Goal: Task Accomplishment & Management: Use online tool/utility

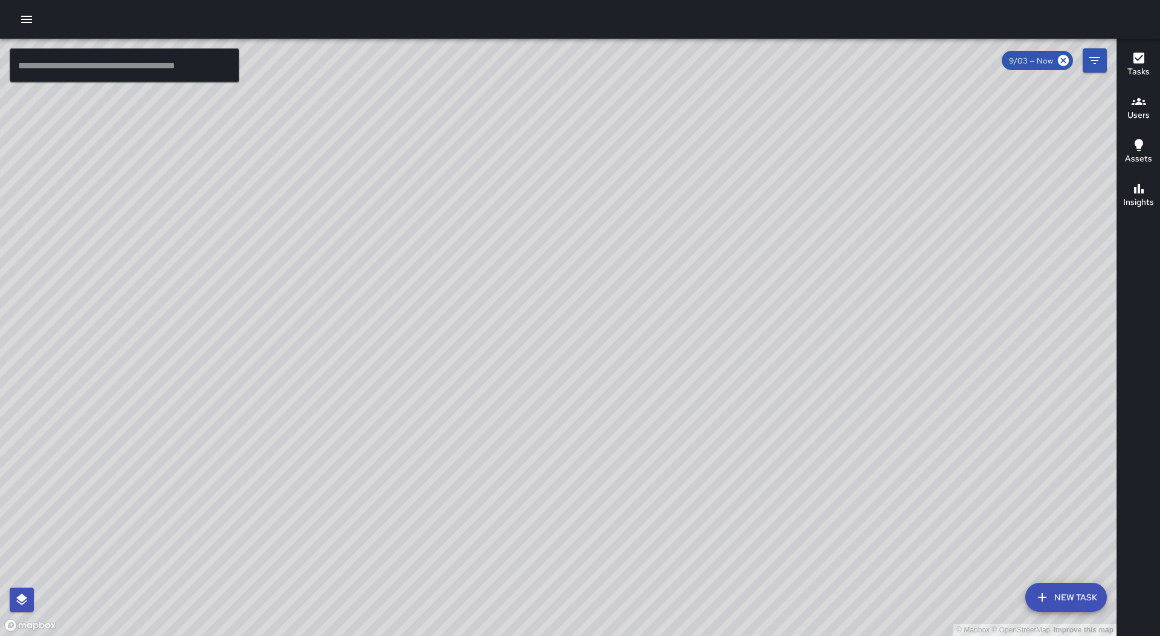
click at [1147, 73] on h6 "Tasks" at bounding box center [1139, 71] width 22 height 13
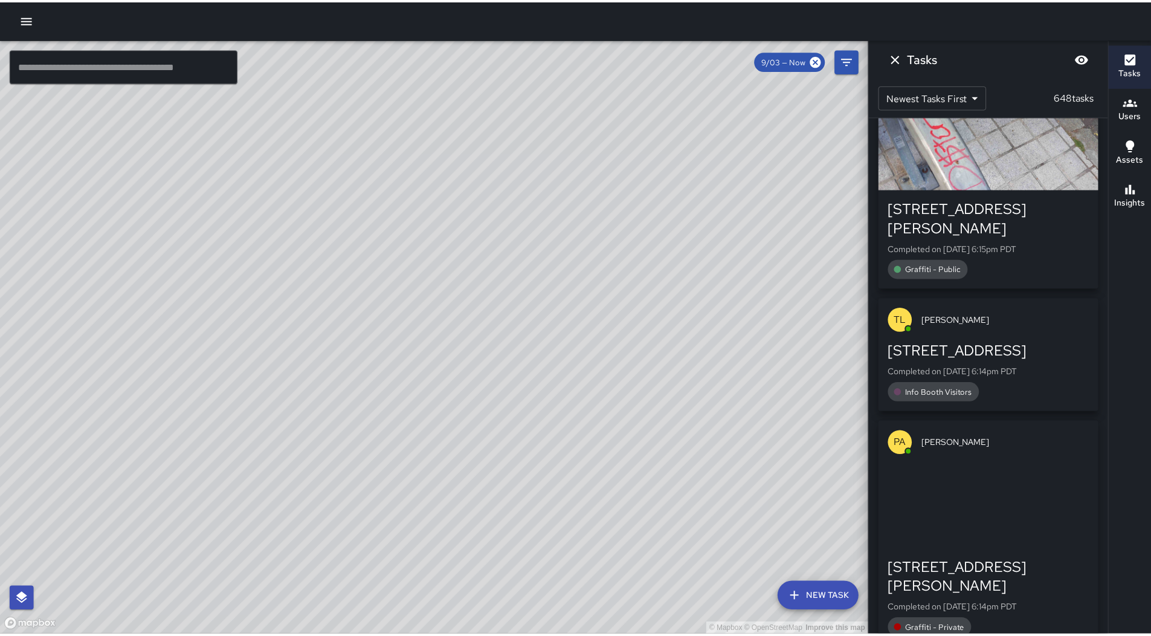
scroll to position [1221, 0]
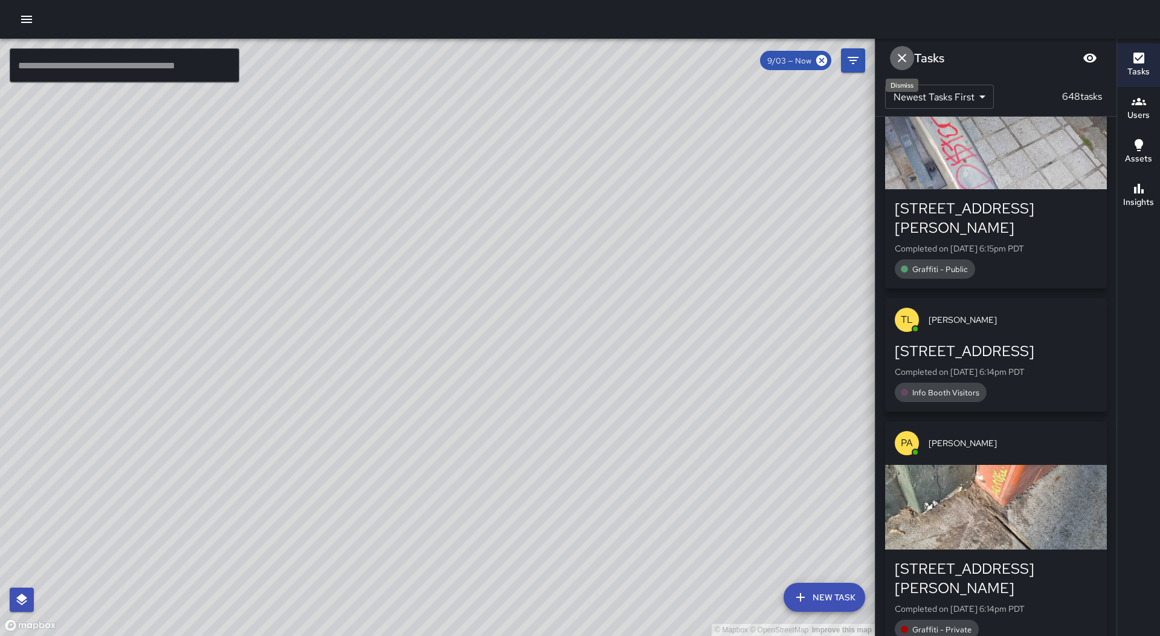
click at [911, 56] on button "Dismiss" at bounding box center [902, 58] width 24 height 24
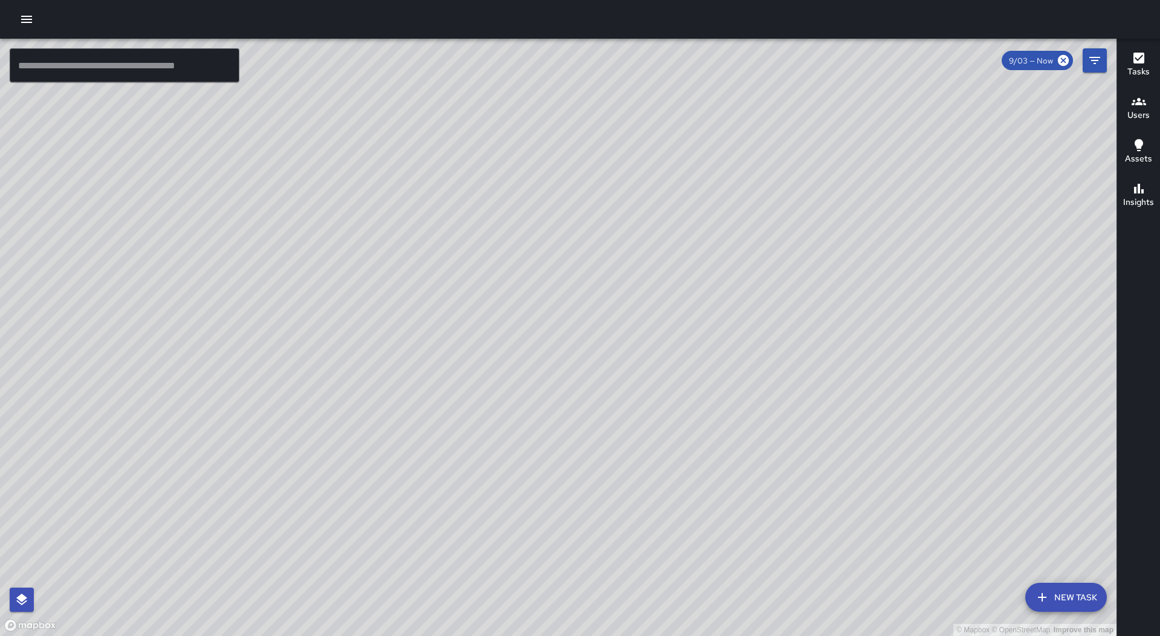
click at [22, 25] on icon "button" at bounding box center [26, 19] width 15 height 15
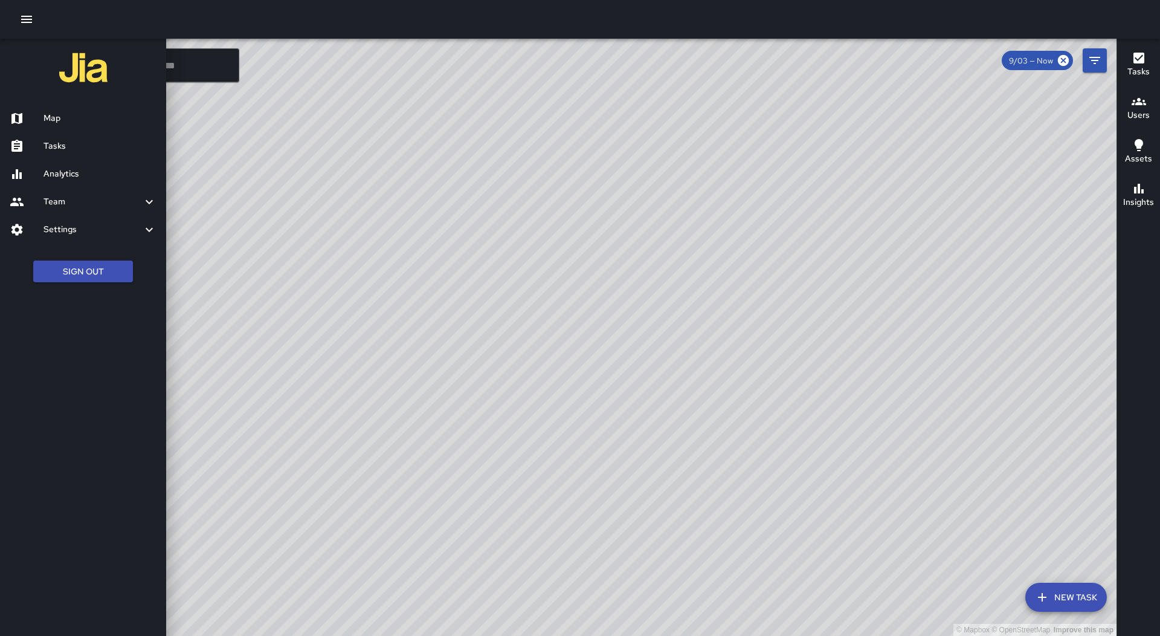
click at [89, 155] on div "Tasks" at bounding box center [83, 146] width 166 height 28
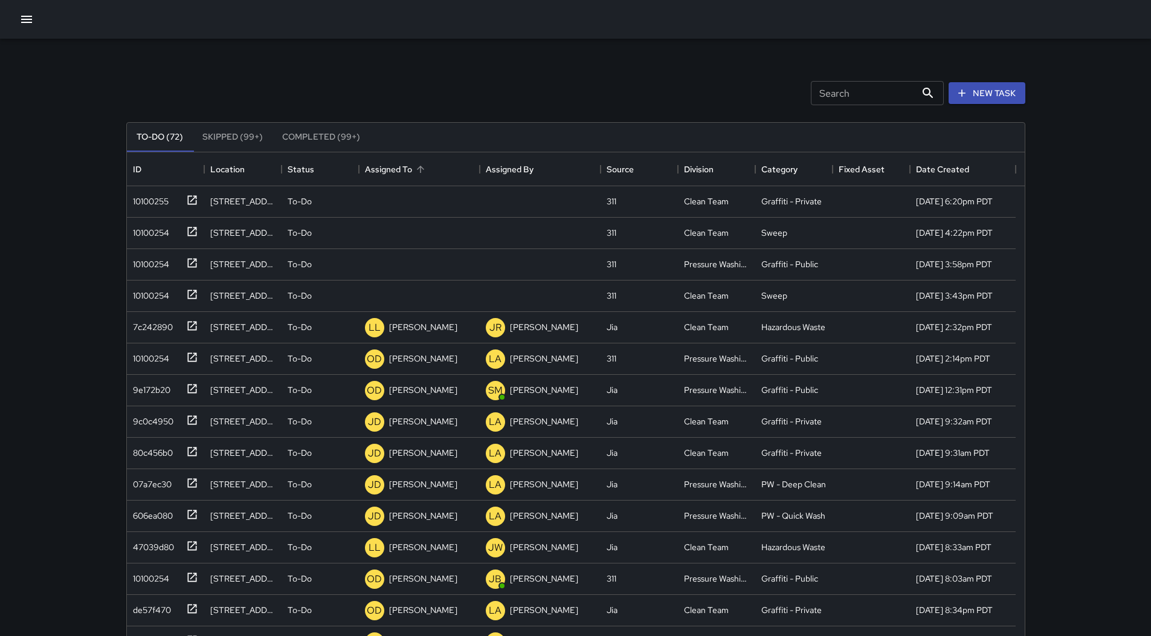
scroll to position [503, 889]
click at [434, 173] on div "Assigned To" at bounding box center [419, 169] width 109 height 34
click at [154, 210] on div "10100255" at bounding box center [165, 201] width 77 height 31
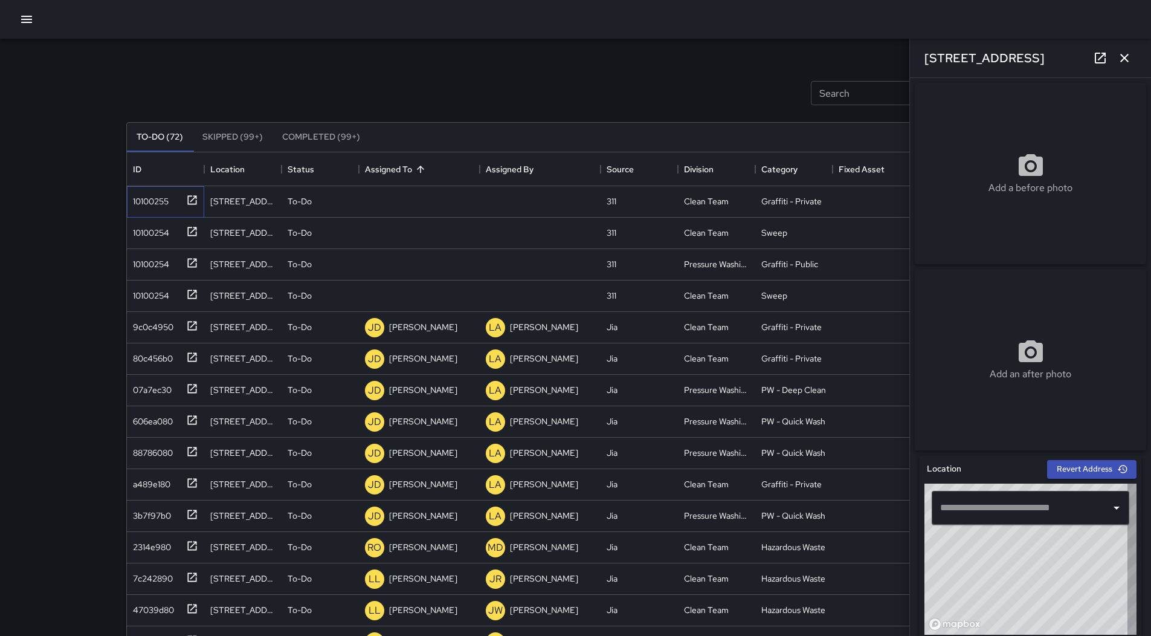
type input "**********"
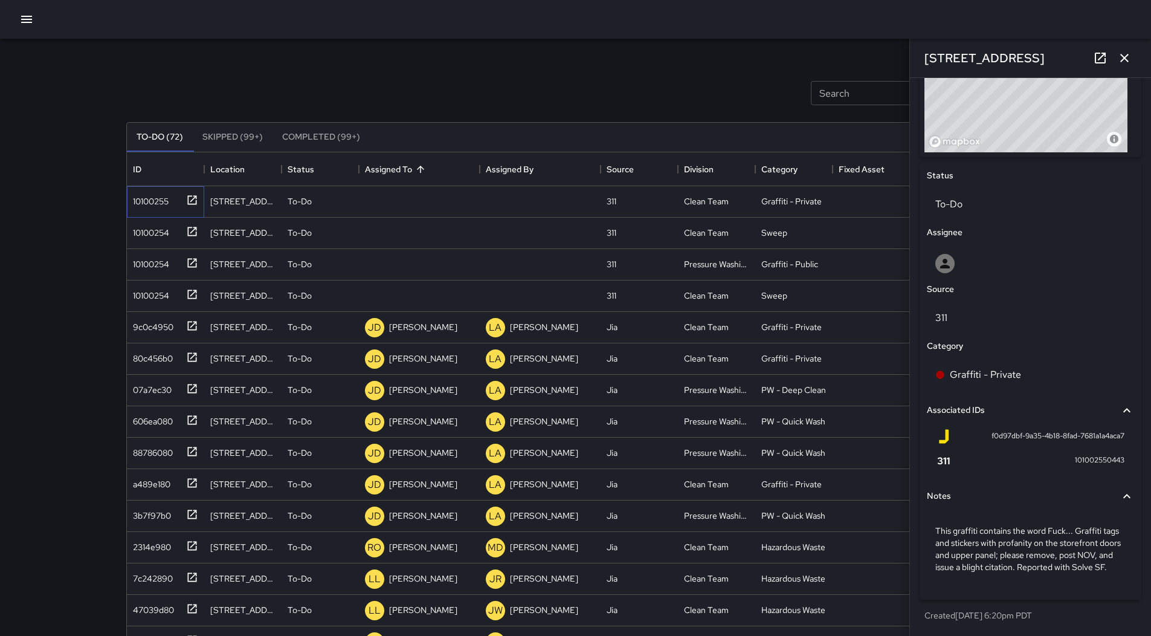
scroll to position [499, 0]
click at [176, 234] on div "10100254" at bounding box center [163, 231] width 70 height 20
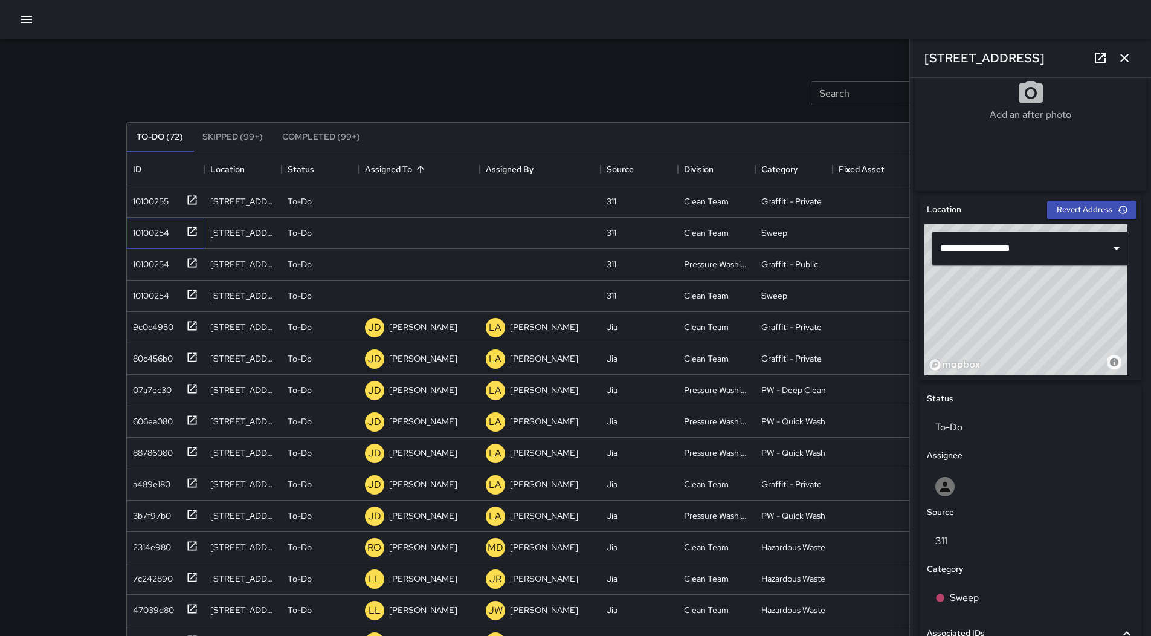
scroll to position [475, 0]
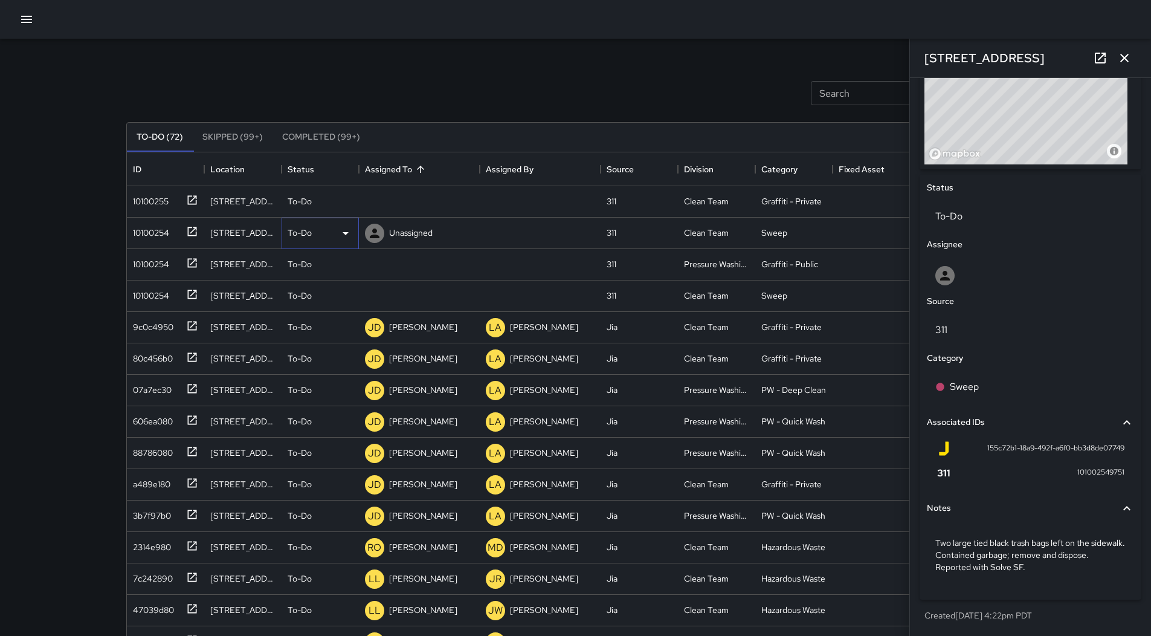
click at [326, 233] on div "To-Do" at bounding box center [320, 233] width 65 height 15
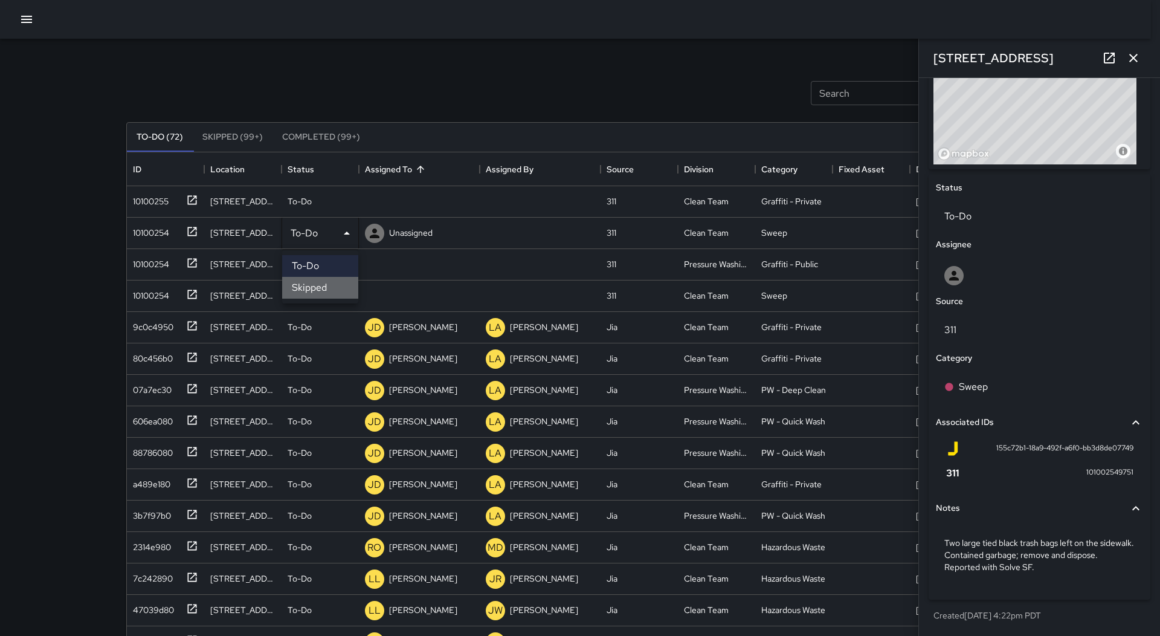
drag, startPoint x: 318, startPoint y: 284, endPoint x: 178, endPoint y: 251, distance: 143.4
click at [317, 284] on li "Skipped" at bounding box center [320, 288] width 76 height 22
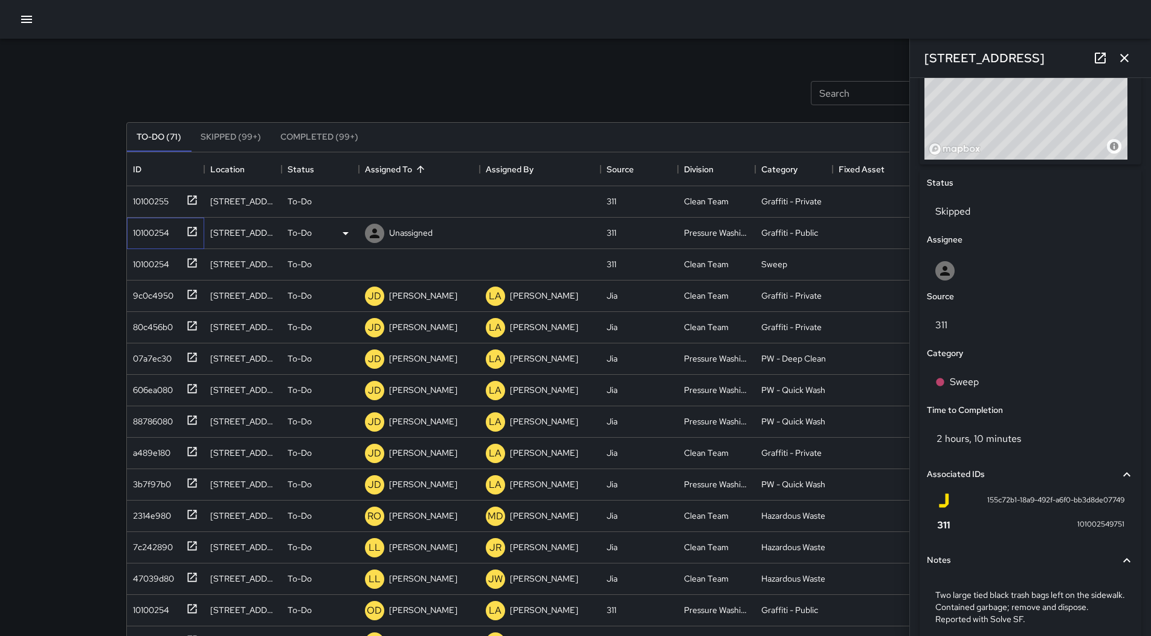
click at [161, 235] on div "10100254" at bounding box center [148, 230] width 41 height 17
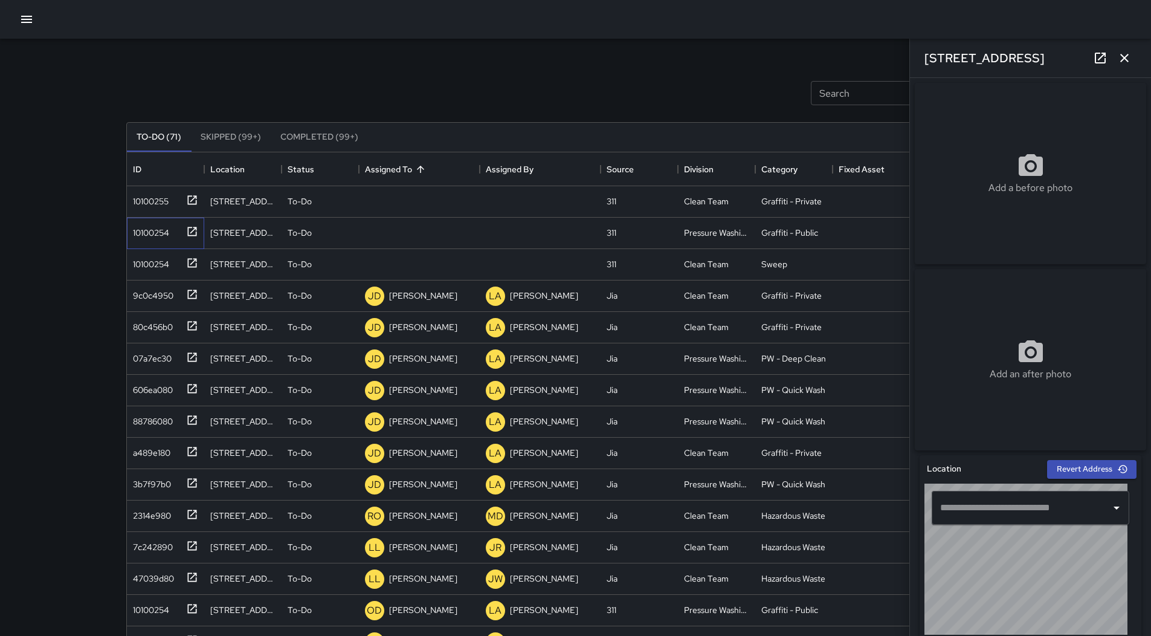
type input "**********"
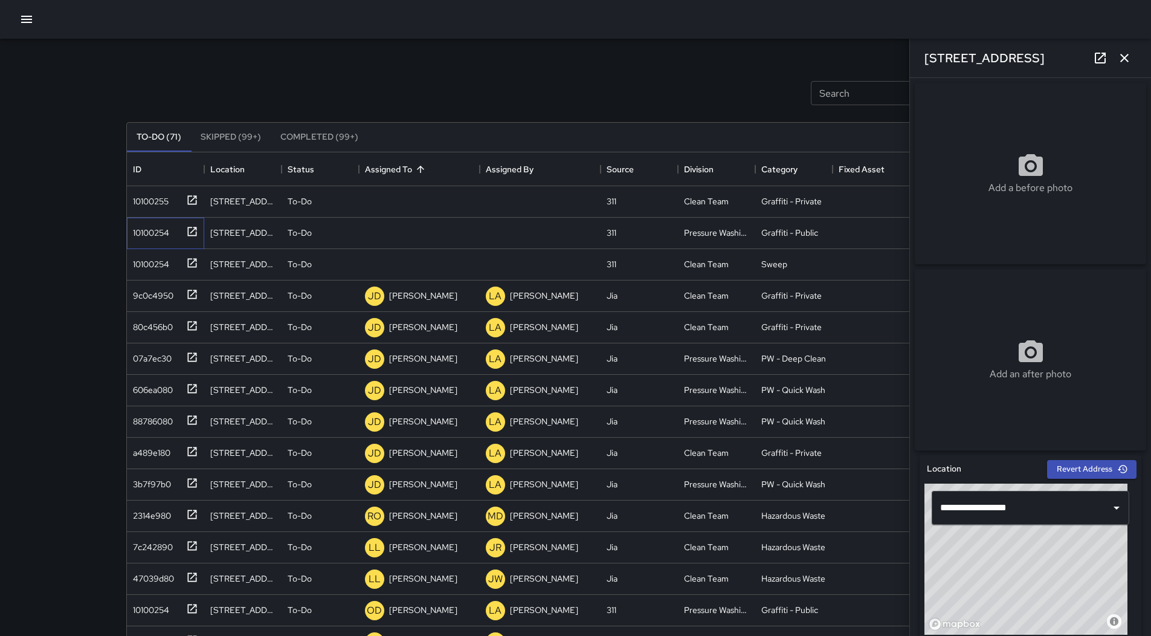
scroll to position [487, 0]
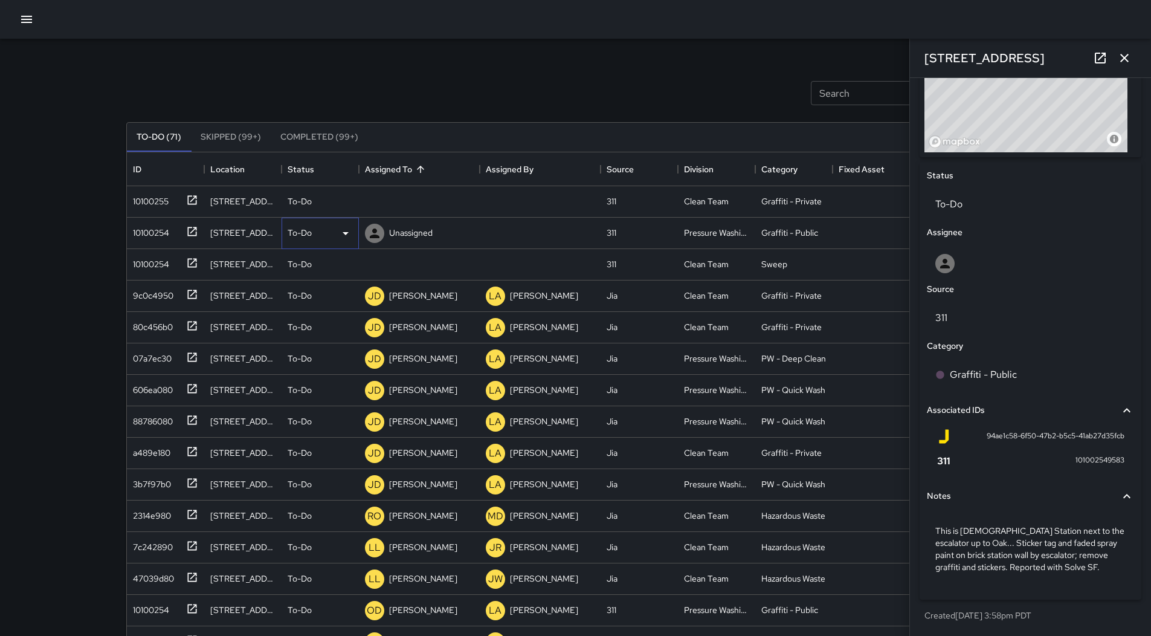
click at [333, 234] on div "To-Do" at bounding box center [320, 233] width 65 height 15
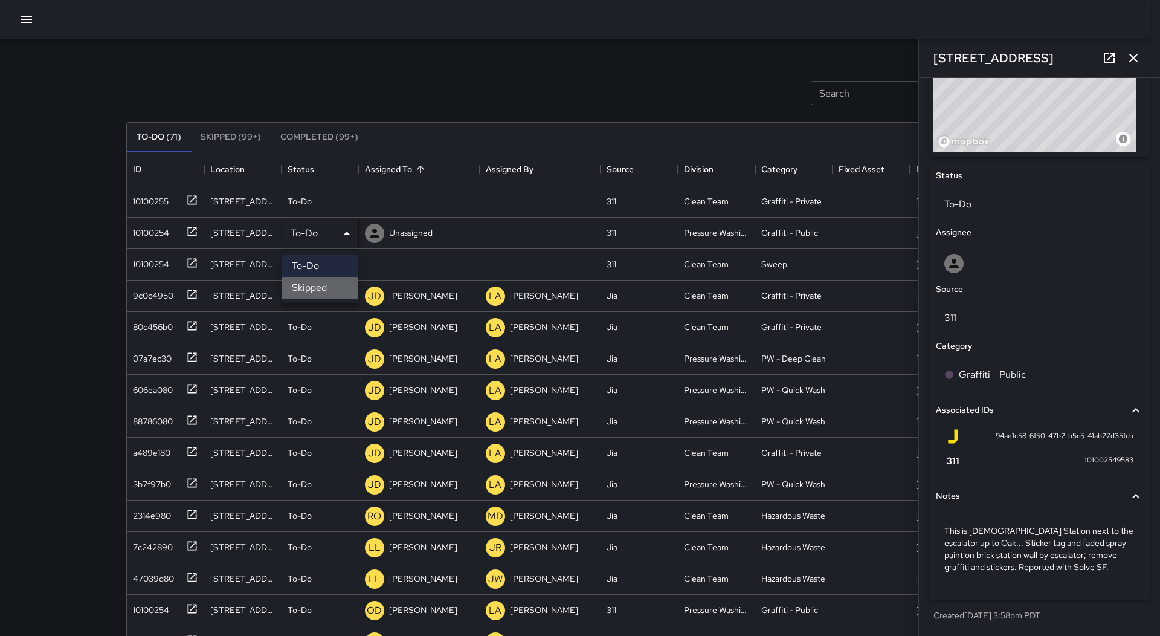
drag, startPoint x: 332, startPoint y: 285, endPoint x: 276, endPoint y: 270, distance: 58.2
click at [332, 286] on li "Skipped" at bounding box center [320, 288] width 76 height 22
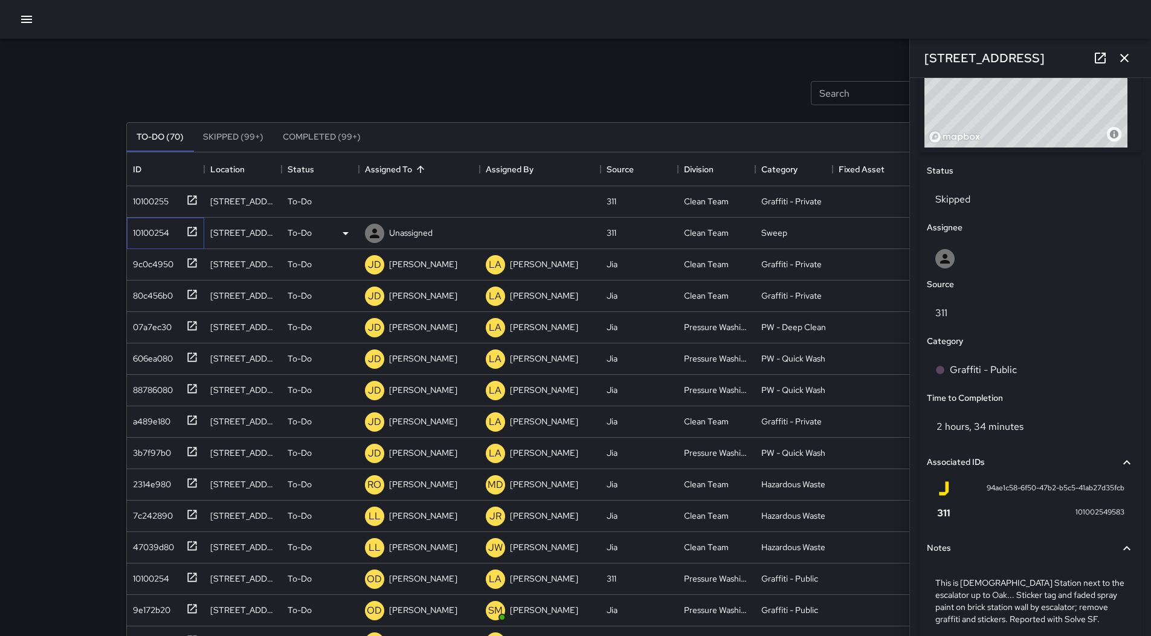
click at [188, 234] on icon at bounding box center [191, 231] width 9 height 9
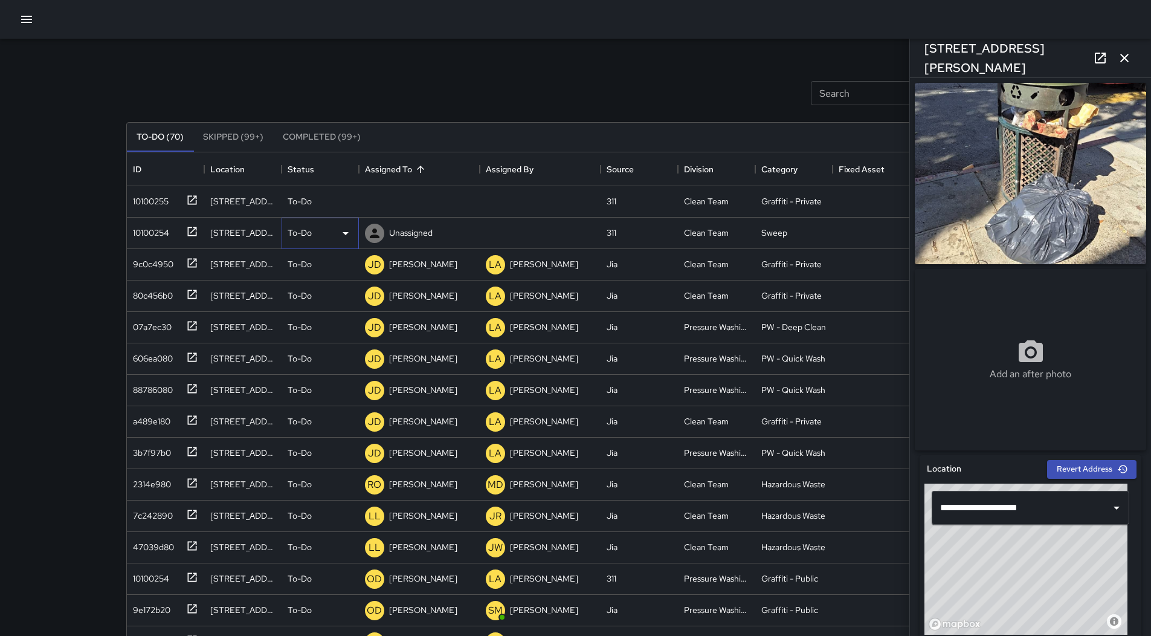
click at [340, 239] on icon at bounding box center [345, 233] width 15 height 15
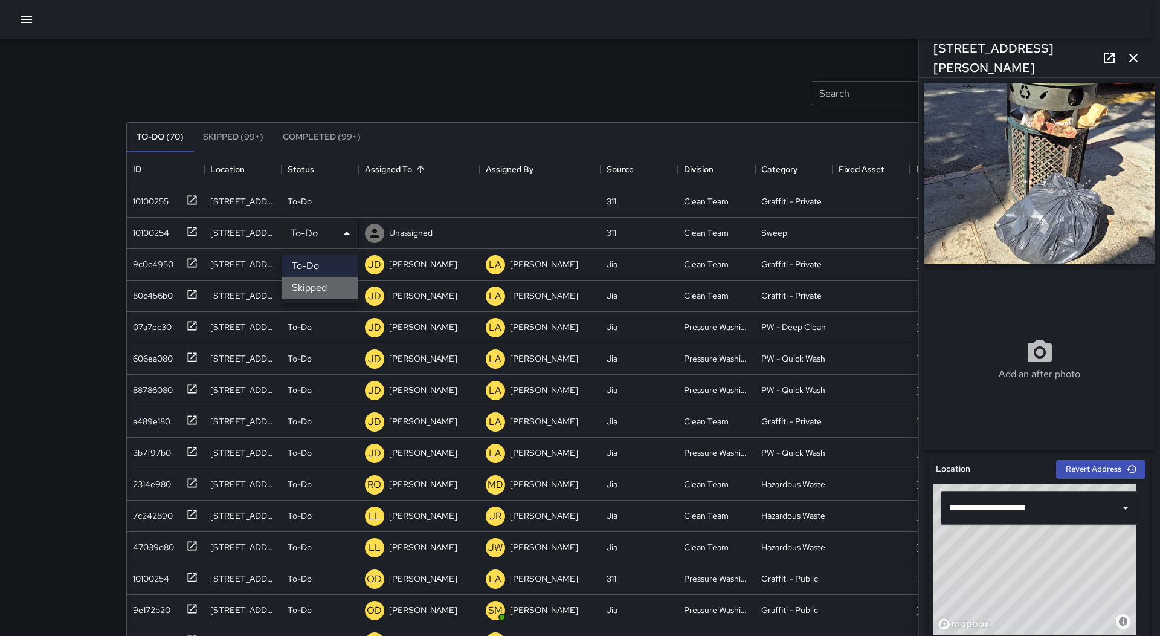
click at [328, 281] on li "Skipped" at bounding box center [320, 288] width 76 height 22
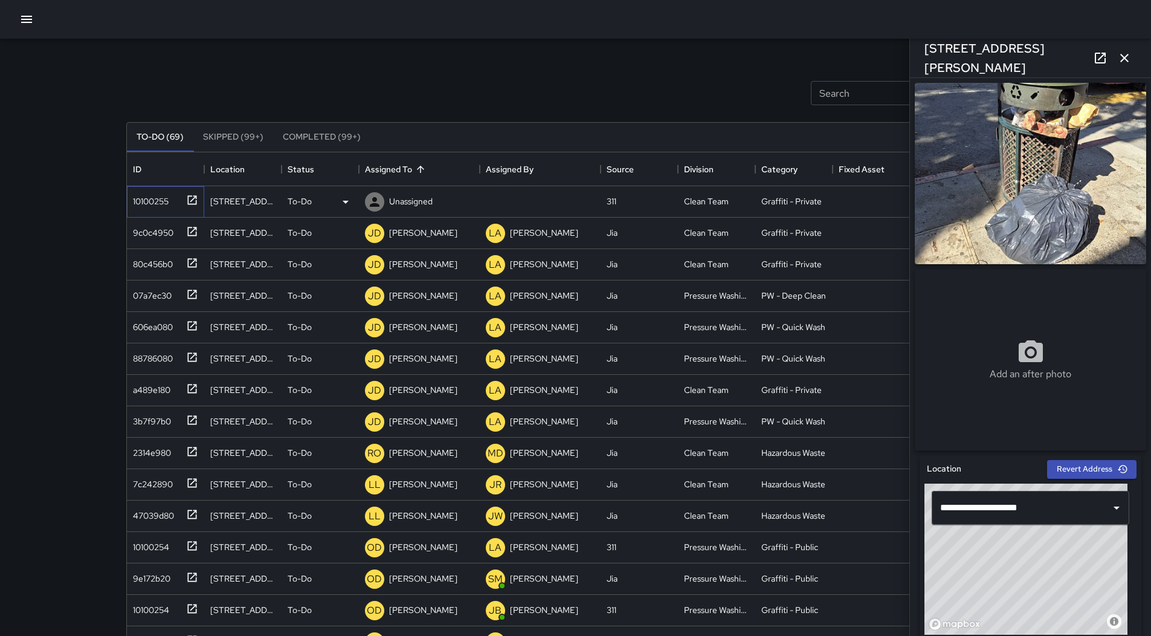
click at [165, 198] on div "10100255" at bounding box center [148, 198] width 40 height 17
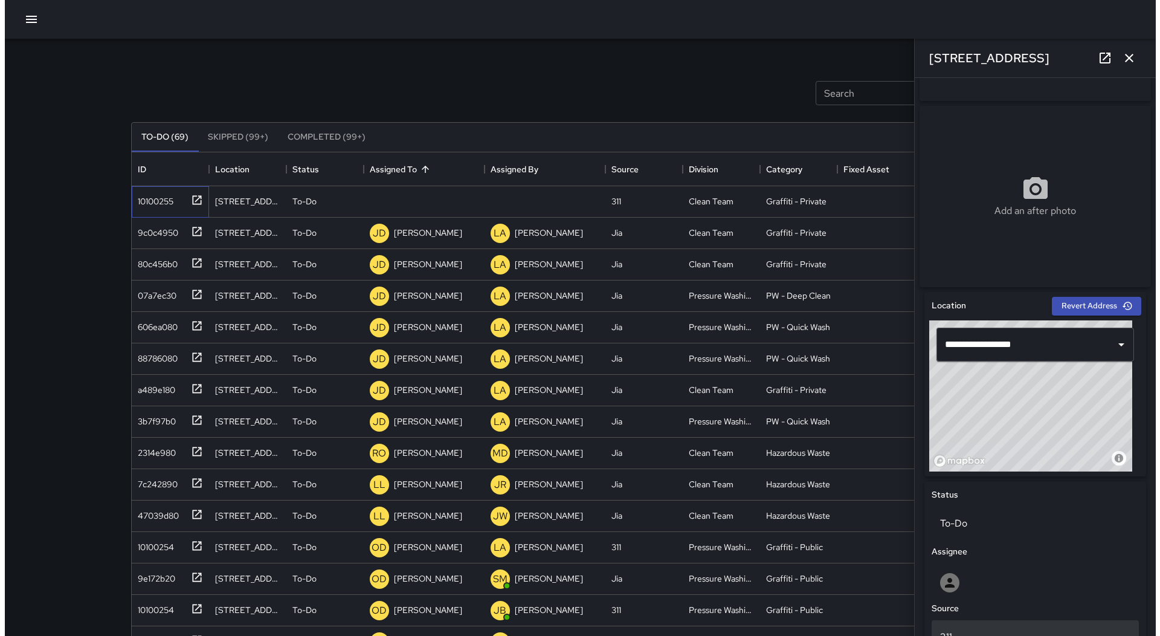
scroll to position [483, 0]
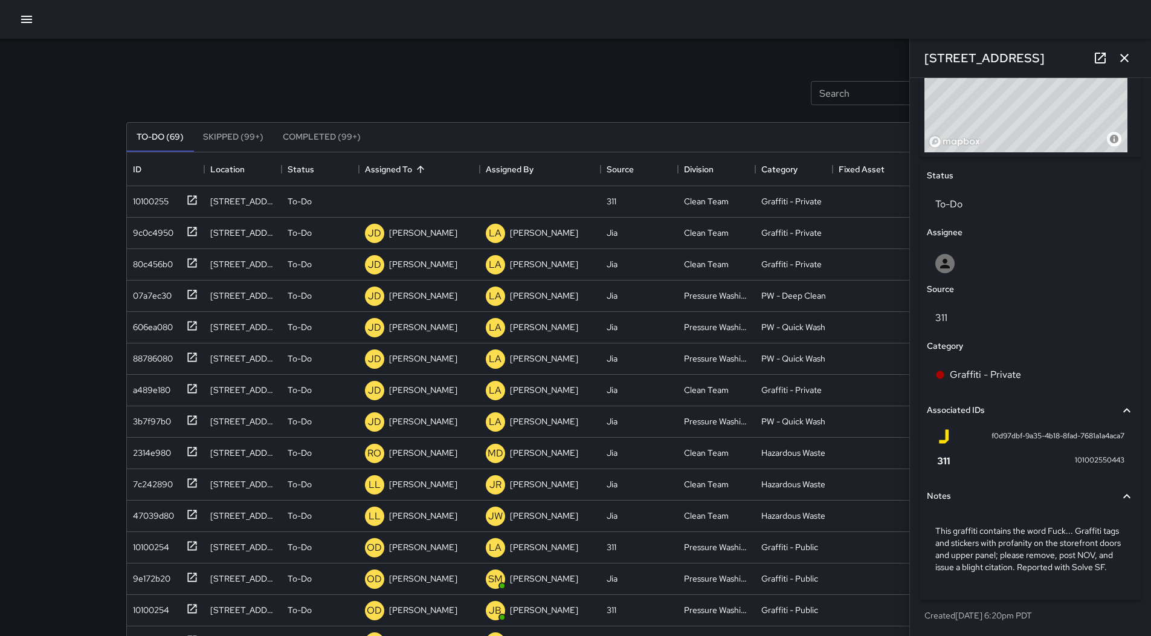
drag, startPoint x: 7, startPoint y: 13, endPoint x: 22, endPoint y: 18, distance: 15.7
click at [16, 14] on div at bounding box center [575, 19] width 1151 height 39
click at [23, 18] on icon "button" at bounding box center [26, 19] width 15 height 15
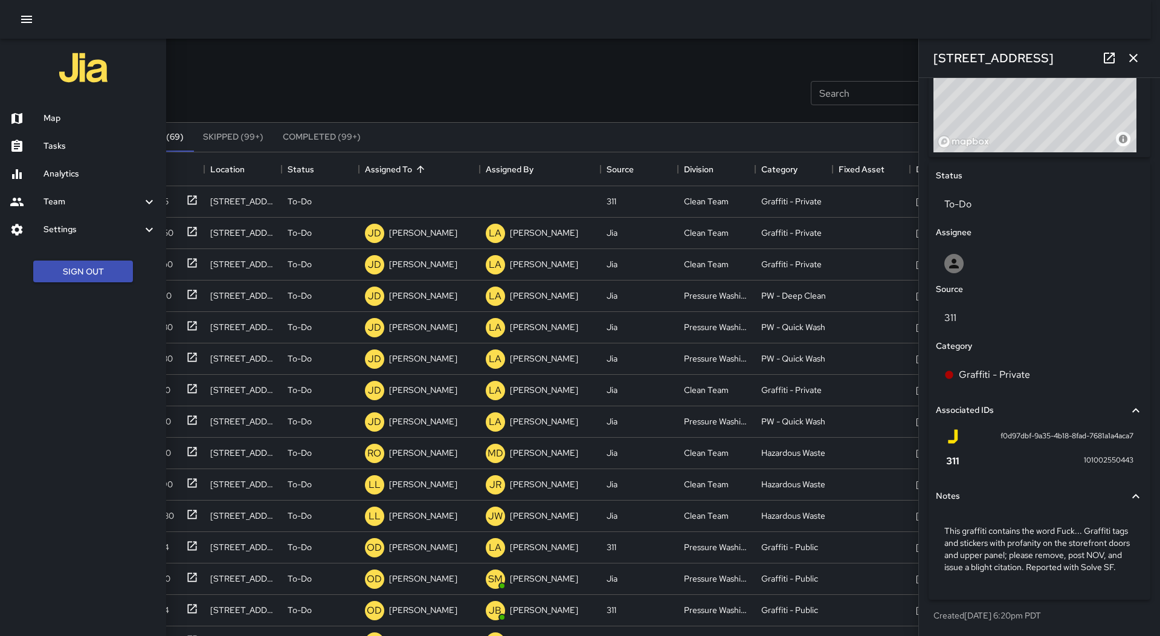
click at [76, 105] on ul "Map Tasks Analytics Team Leaderboard Settings Geofence and Zones Divisions and …" at bounding box center [83, 174] width 166 height 149
click at [76, 105] on div "Map" at bounding box center [83, 119] width 166 height 28
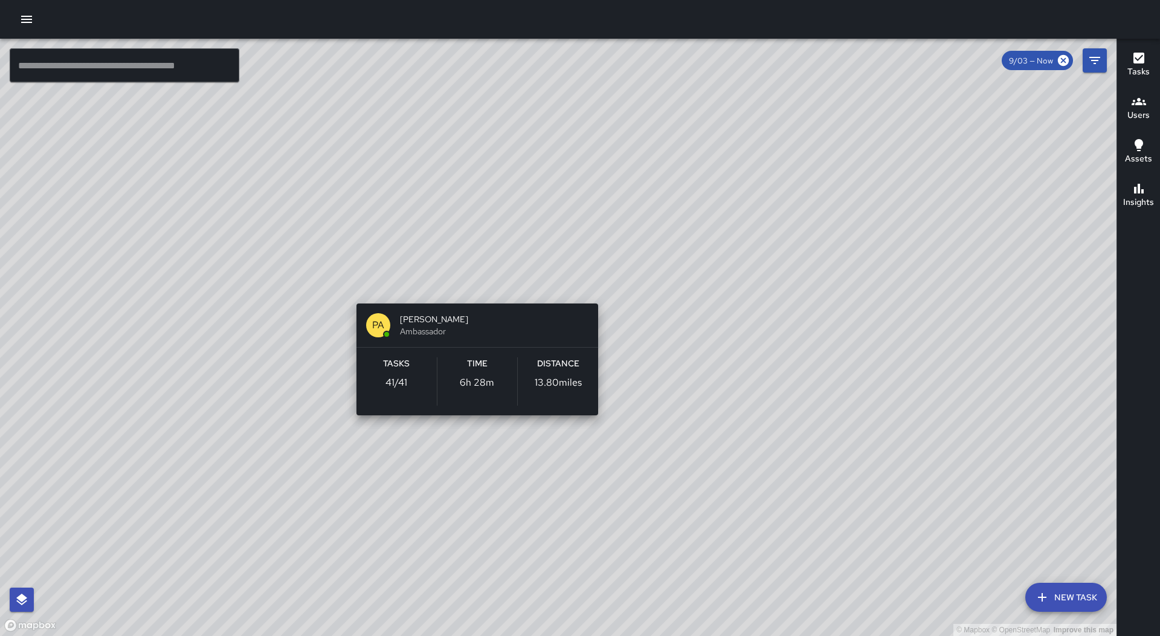
click at [472, 279] on div "© Mapbox © OpenStreetMap Improve this map PA [PERSON_NAME] Ambassador Tasks 41 …" at bounding box center [558, 337] width 1117 height 597
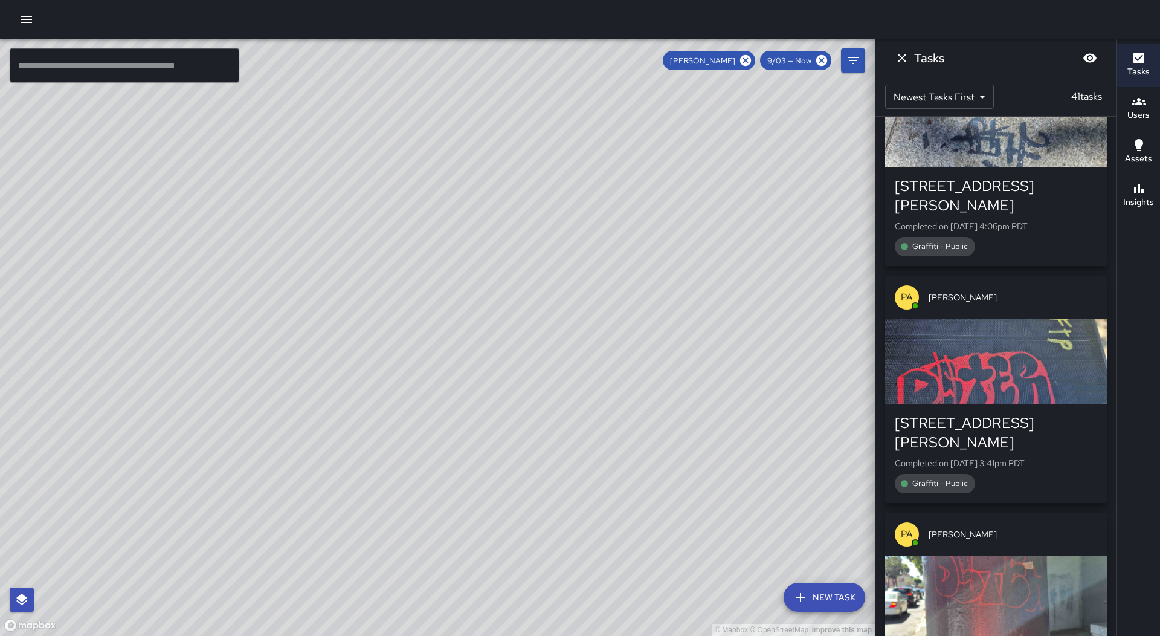
scroll to position [3841, 0]
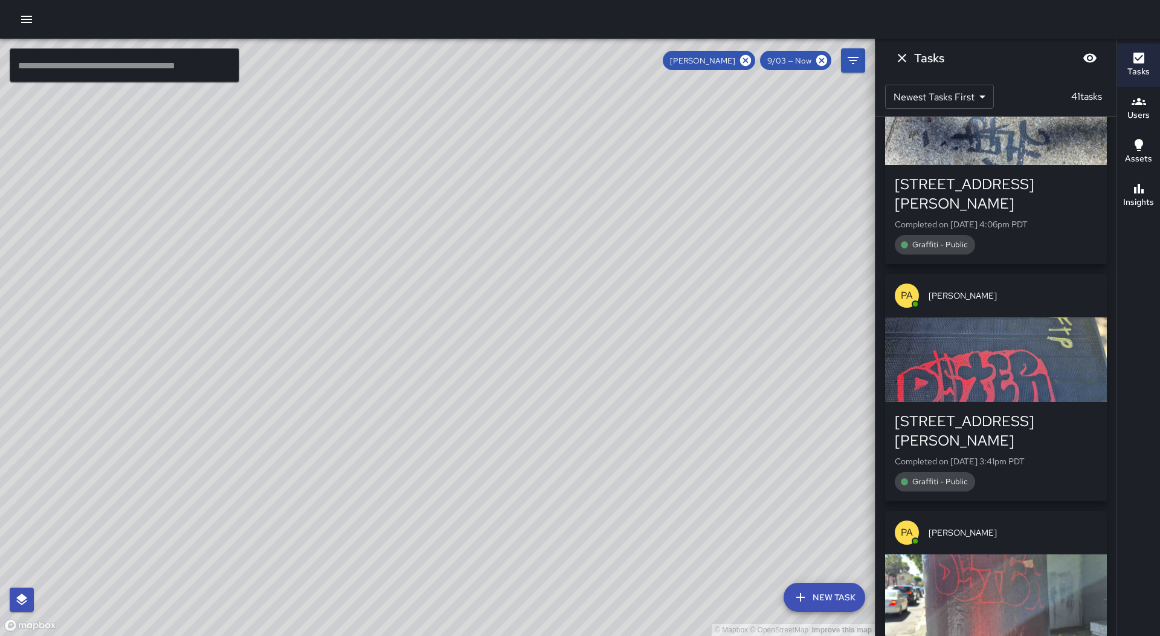
click at [1015, 554] on div "button" at bounding box center [996, 596] width 222 height 85
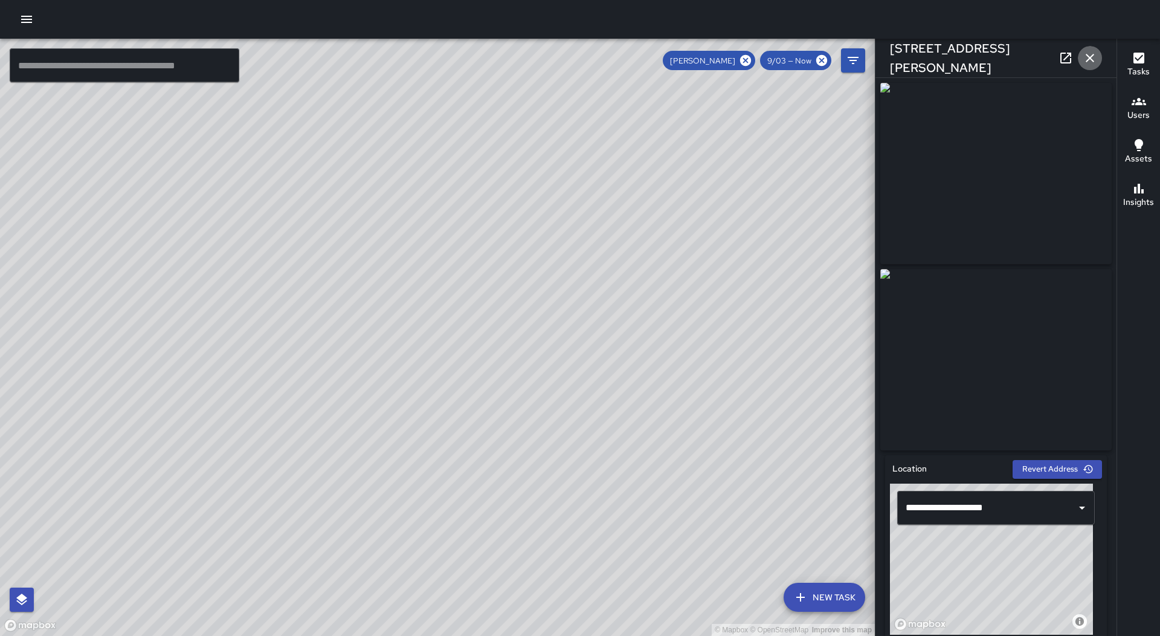
click at [1087, 56] on icon "button" at bounding box center [1090, 58] width 8 height 8
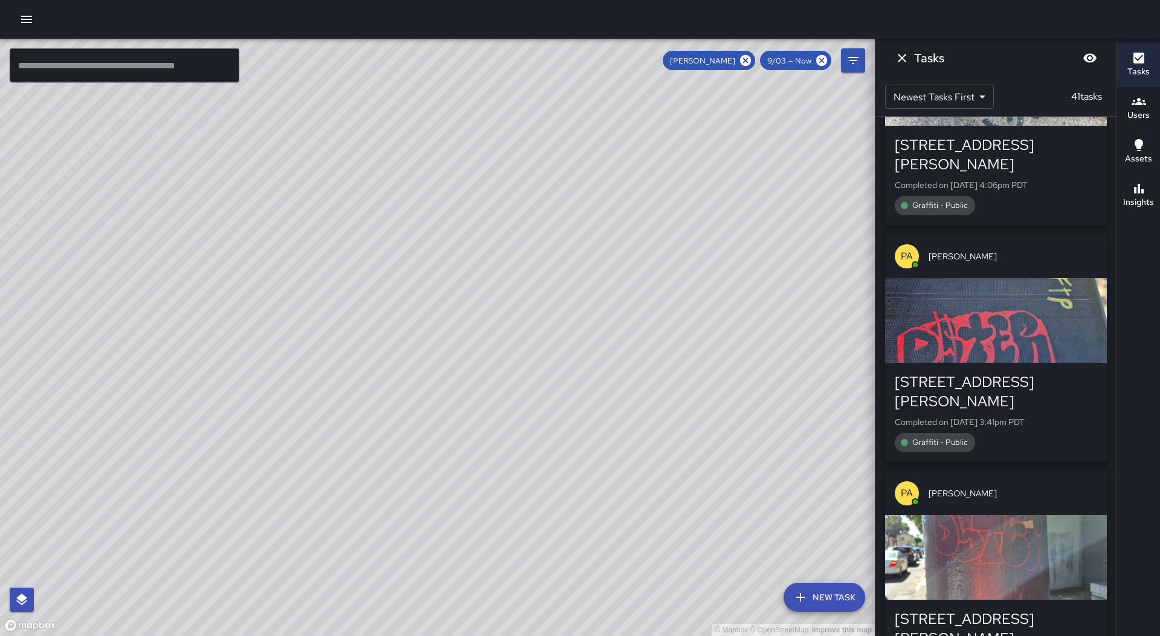
scroll to position [3902, 0]
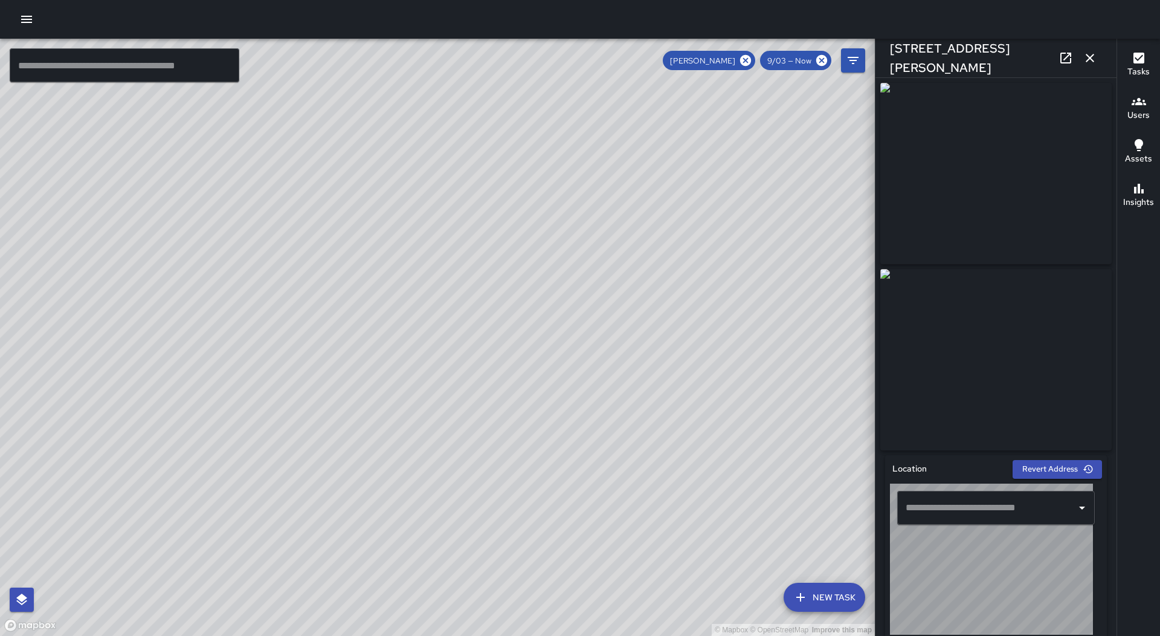
type input "**********"
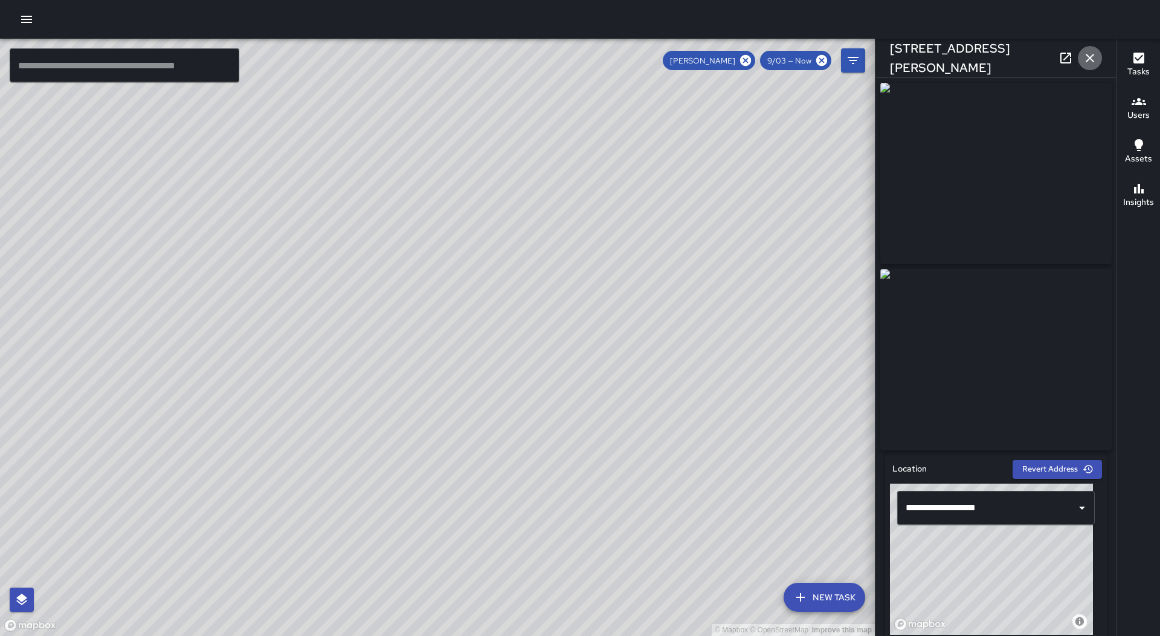
click at [1081, 57] on button "button" at bounding box center [1090, 58] width 24 height 24
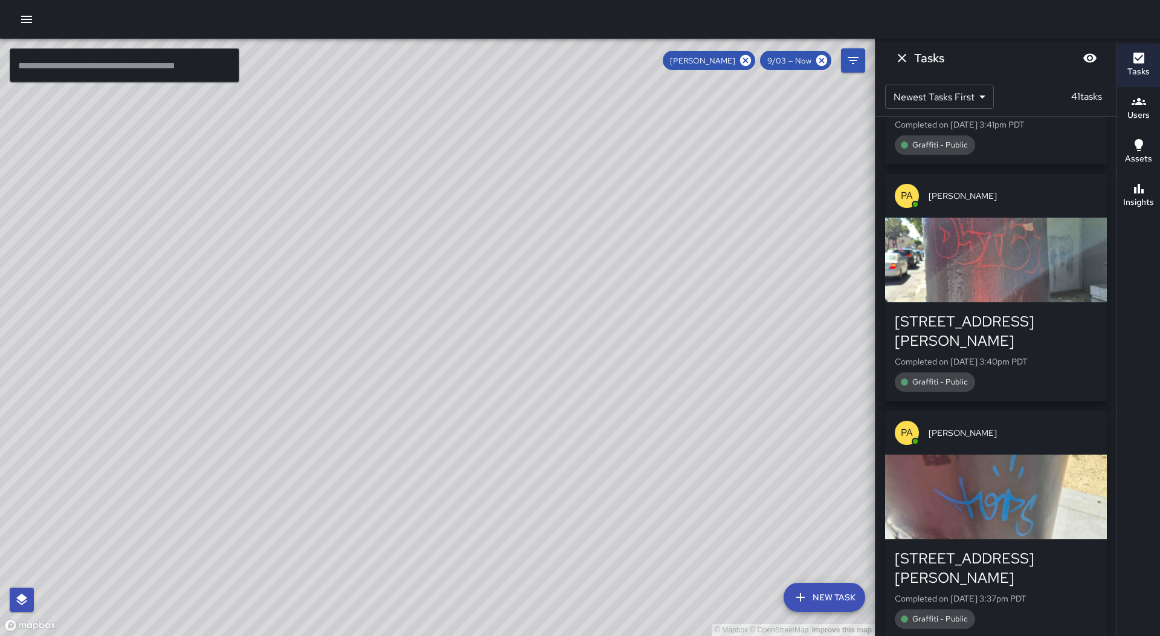
scroll to position [4264, 0]
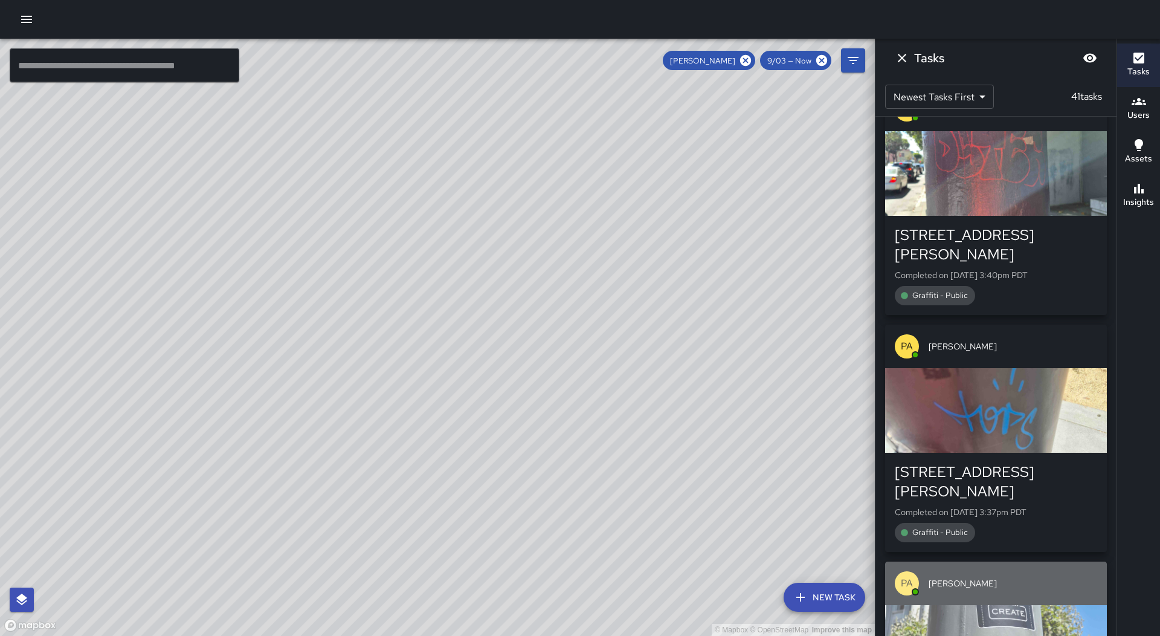
click at [1035, 605] on div "button" at bounding box center [996, 647] width 222 height 85
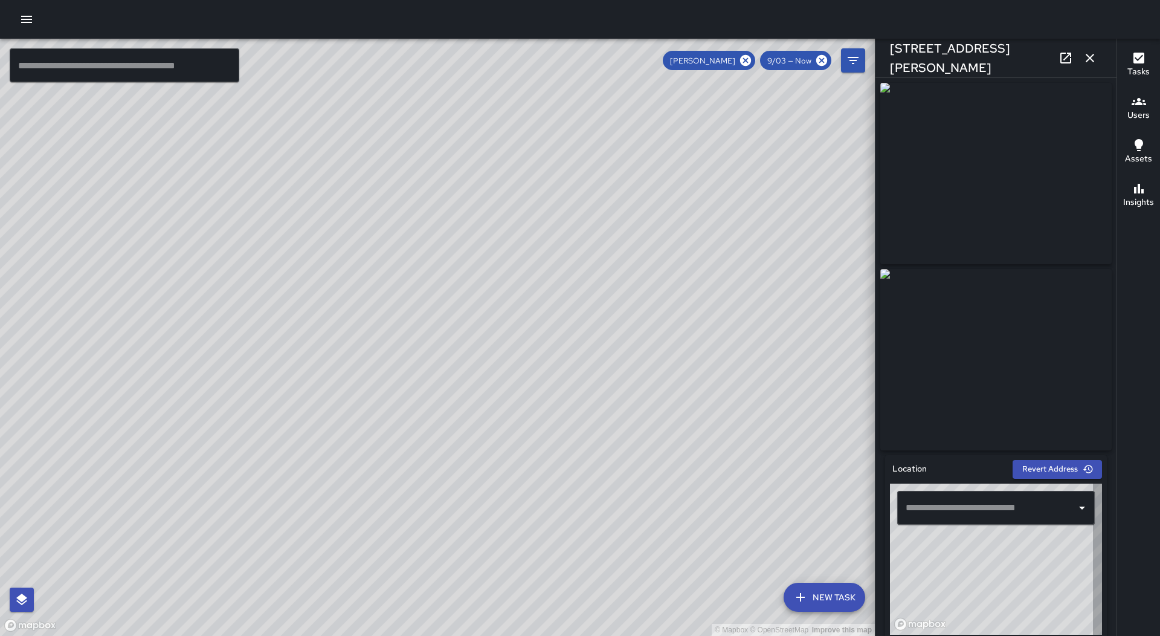
type input "**********"
click at [1090, 60] on icon "button" at bounding box center [1090, 58] width 15 height 15
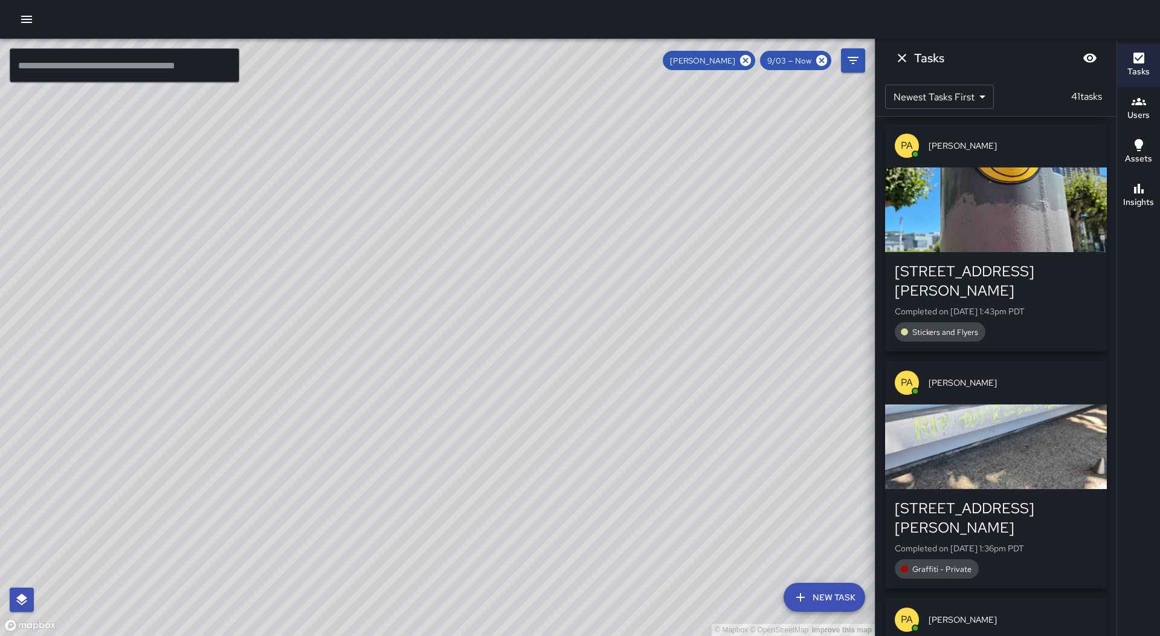
scroll to position [4929, 0]
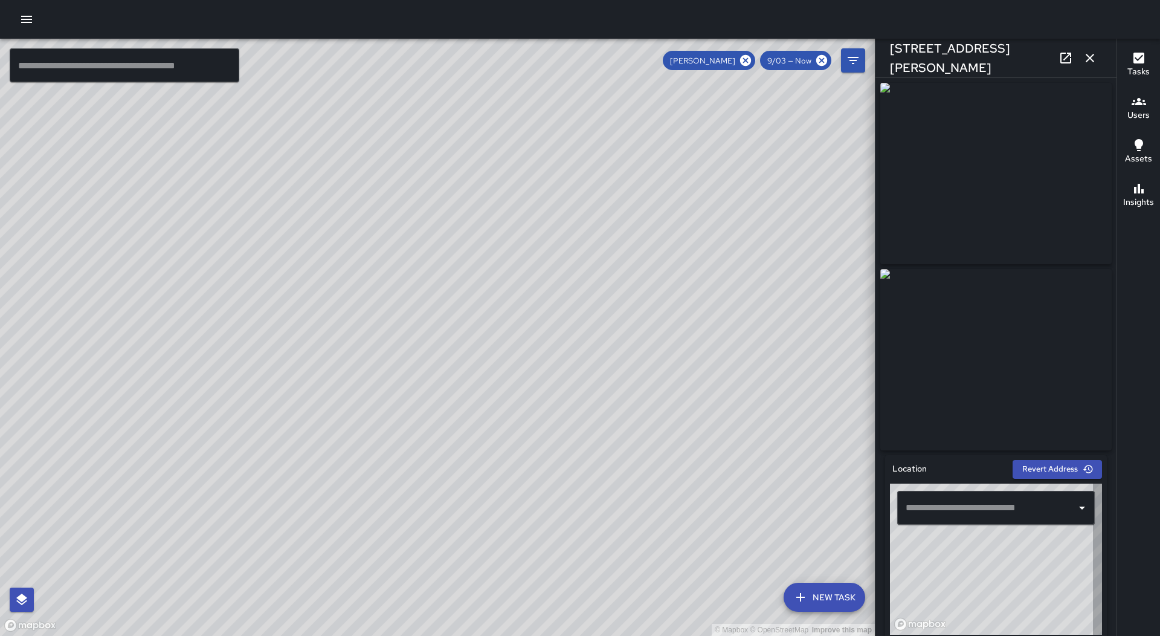
type input "**********"
click at [1097, 55] on button "button" at bounding box center [1090, 58] width 24 height 24
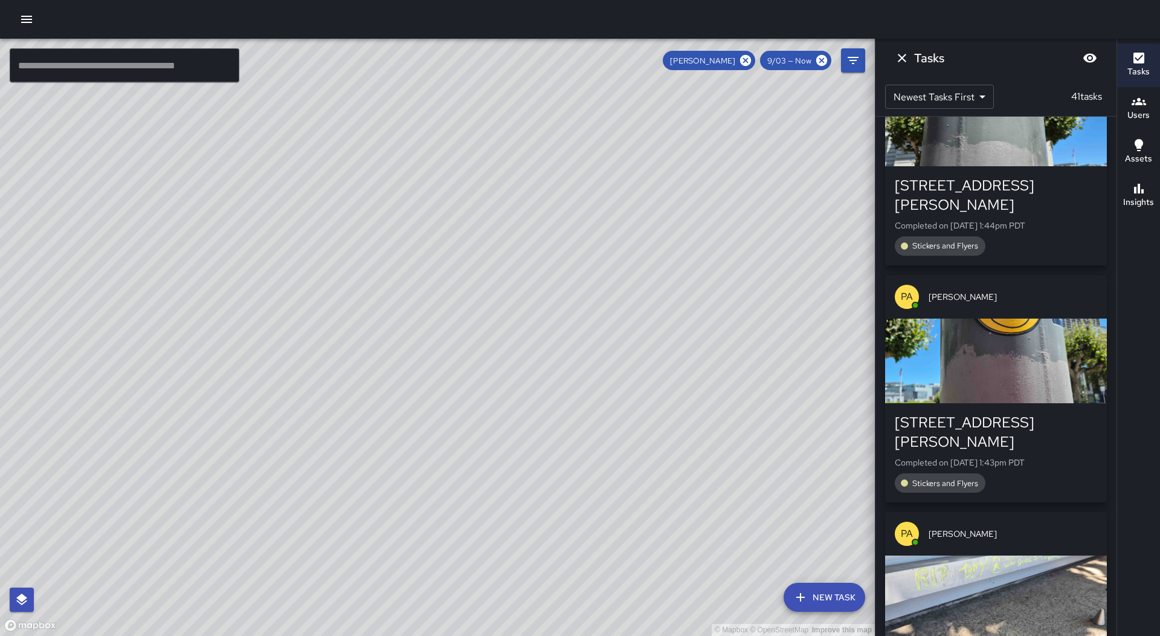
scroll to position [4748, 0]
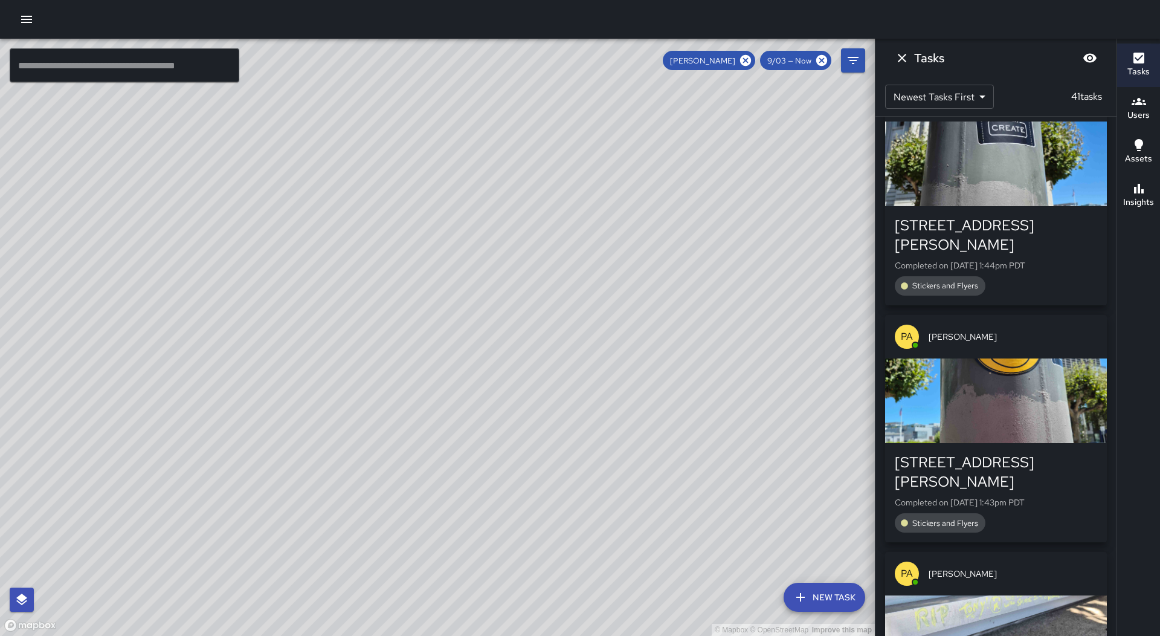
click at [1037, 595] on div "button" at bounding box center [996, 637] width 222 height 85
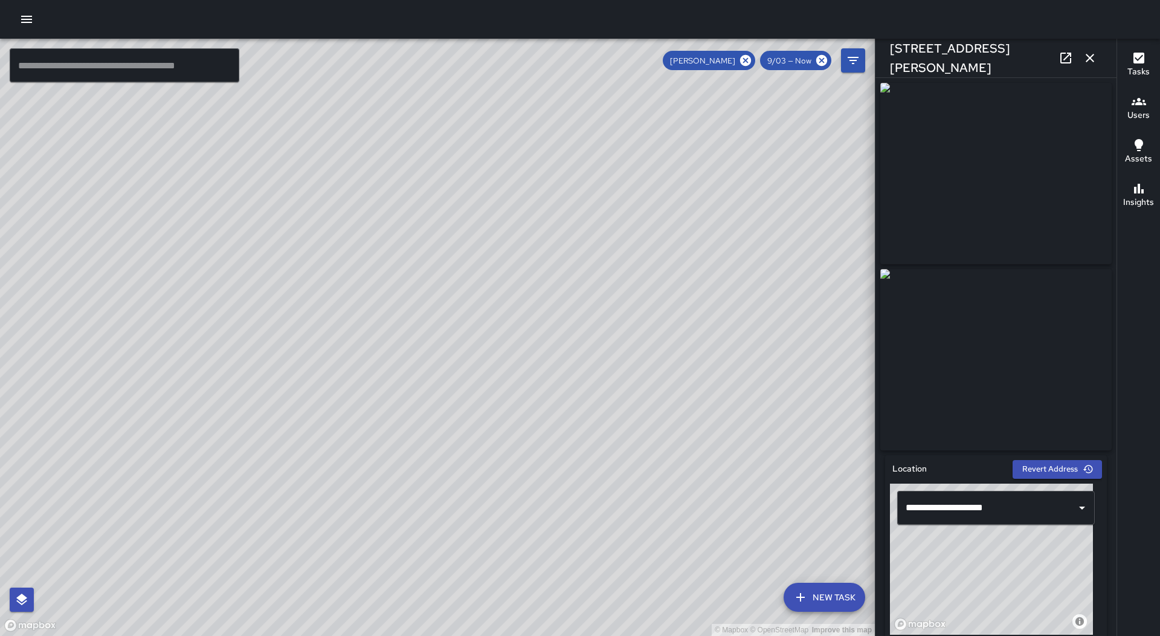
click at [1087, 58] on icon "button" at bounding box center [1090, 58] width 15 height 15
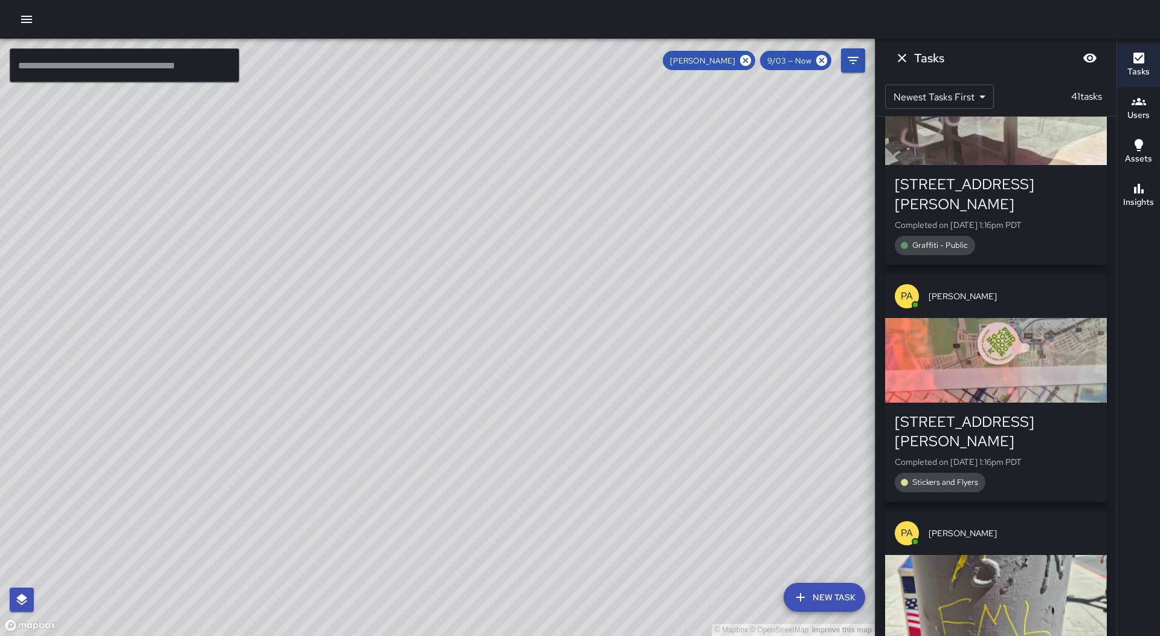
scroll to position [8132, 0]
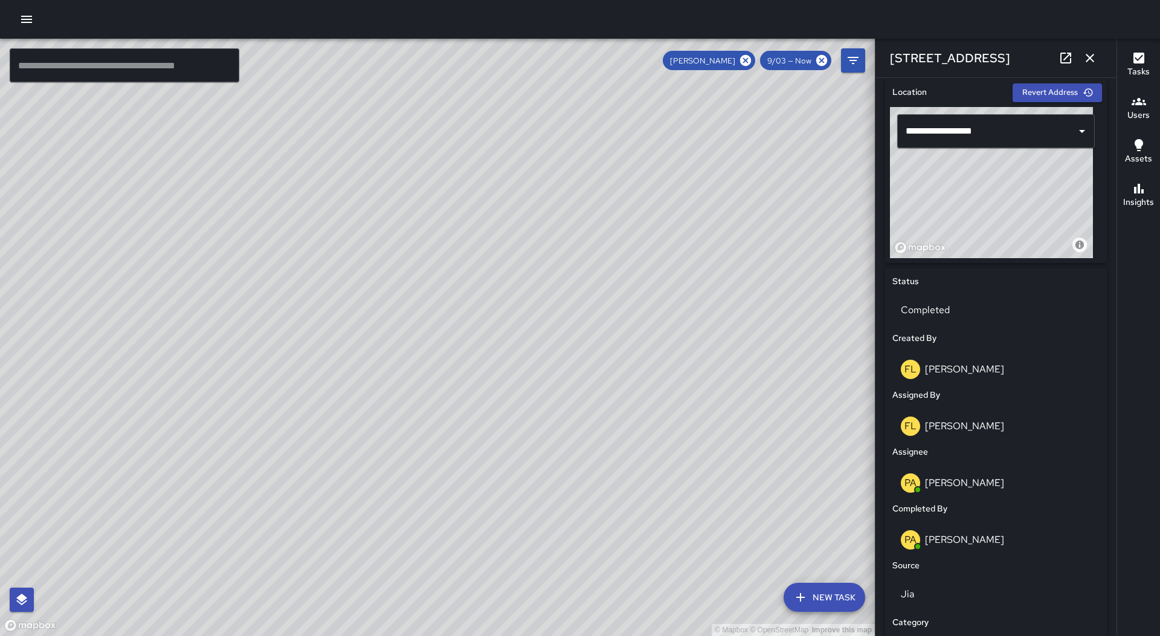
scroll to position [423, 0]
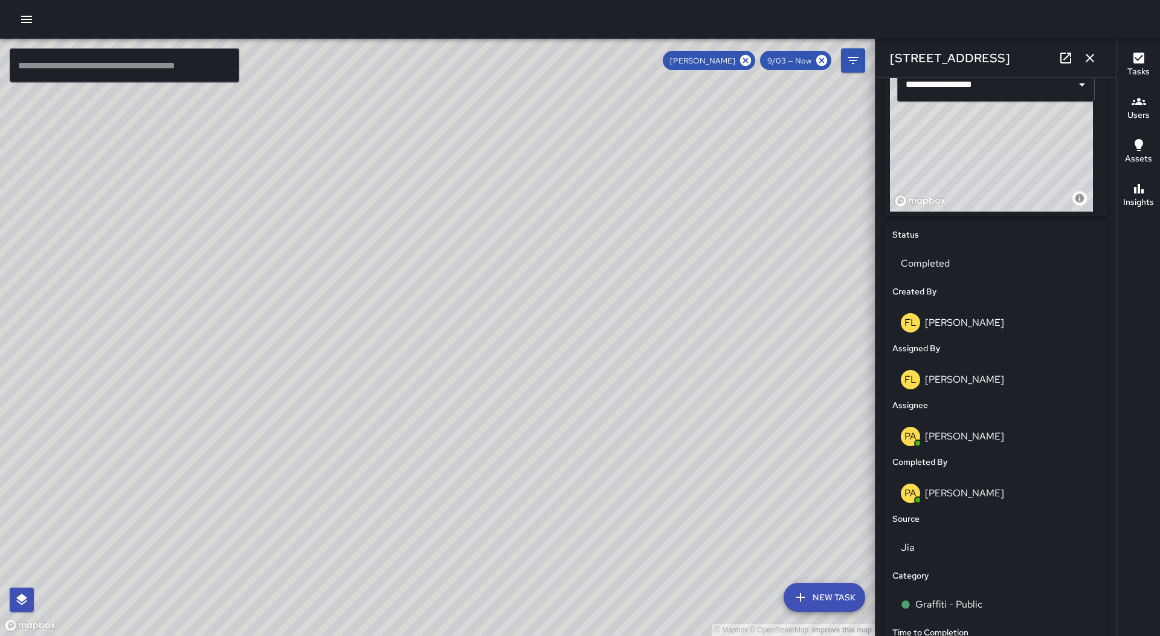
click at [1093, 50] on button "button" at bounding box center [1090, 58] width 24 height 24
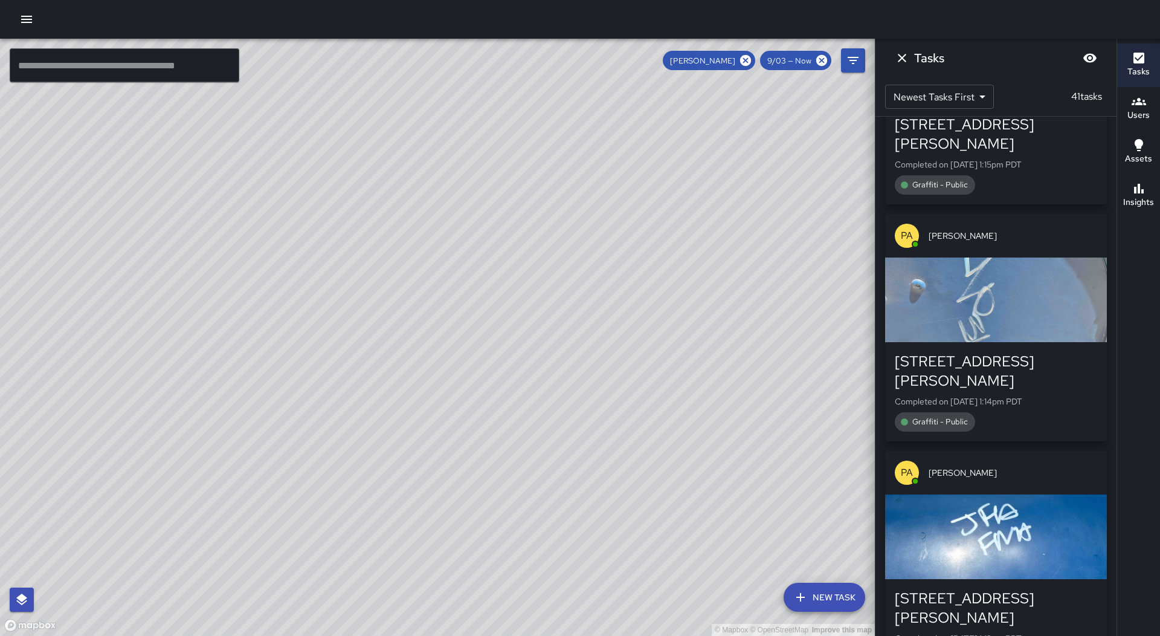
scroll to position [8391, 0]
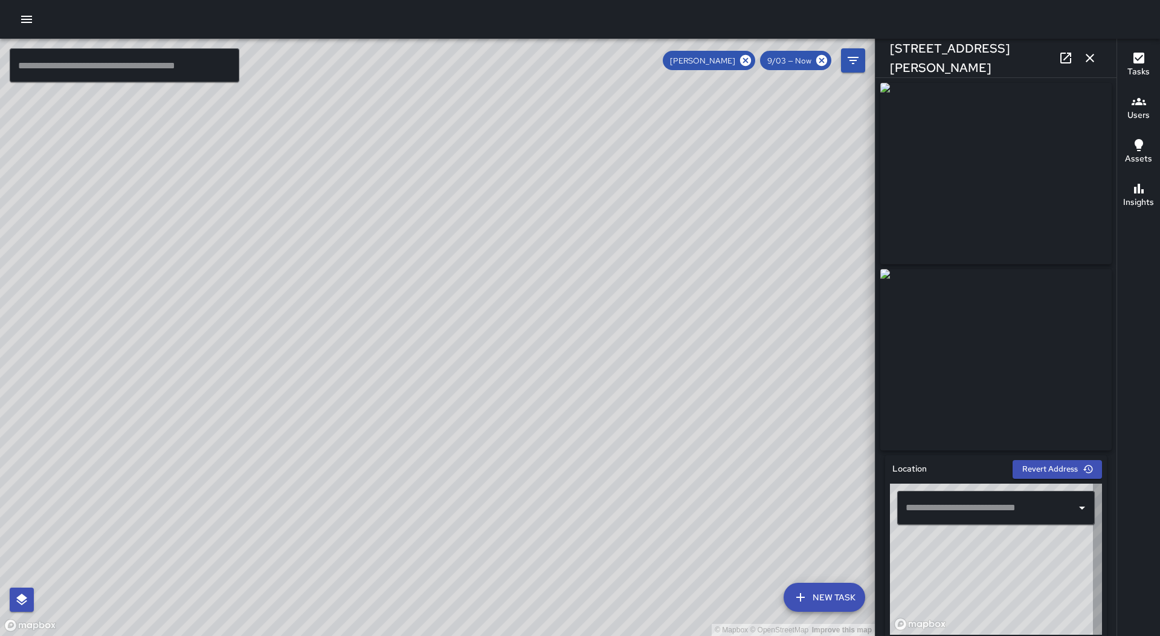
type input "**********"
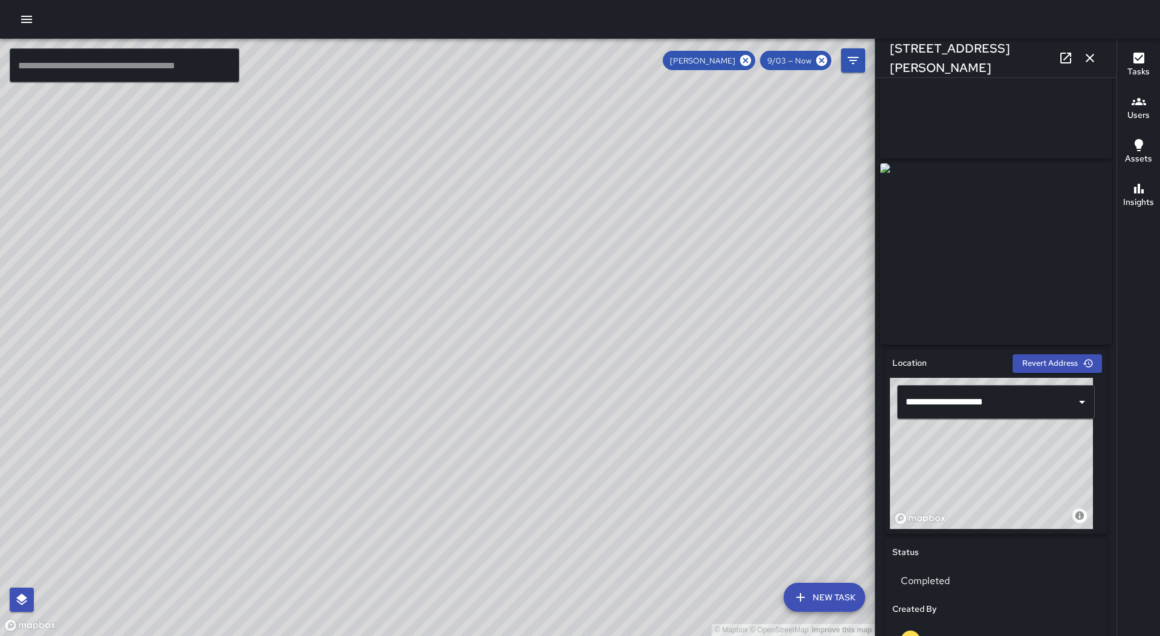
scroll to position [60, 0]
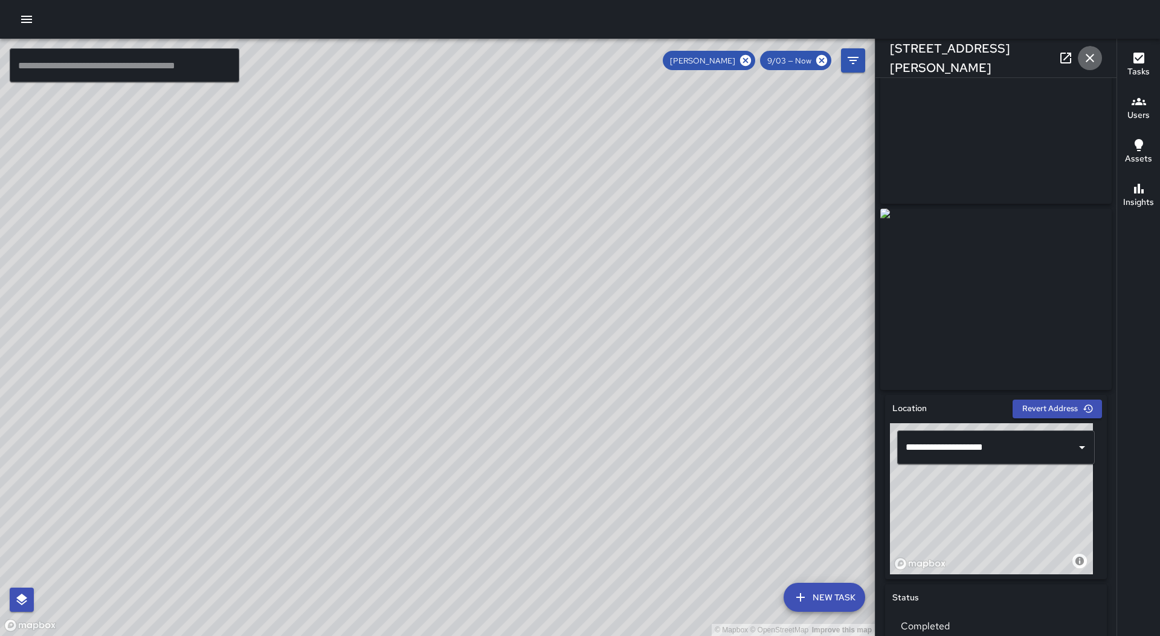
click at [1090, 56] on icon "button" at bounding box center [1090, 58] width 15 height 15
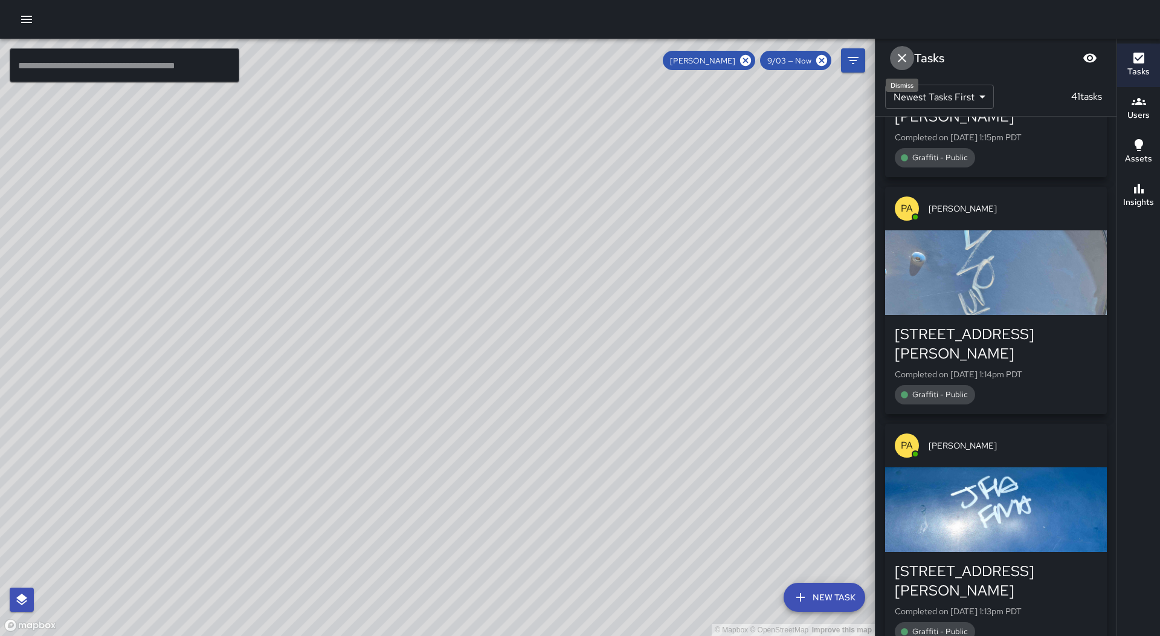
click at [902, 63] on icon "Dismiss" at bounding box center [902, 58] width 15 height 15
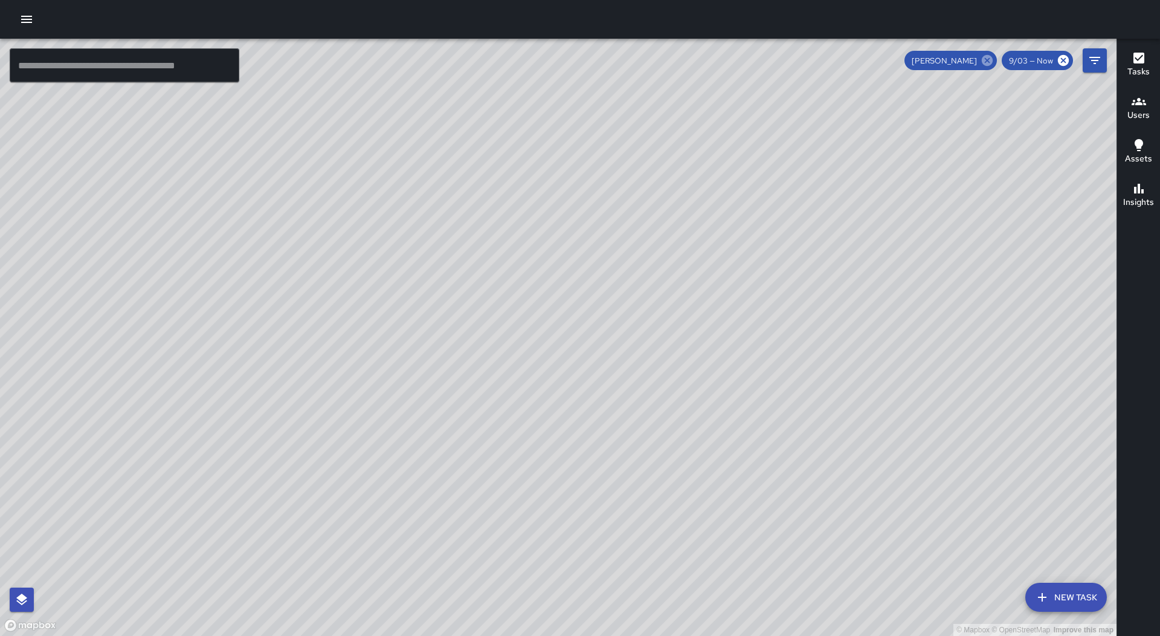
click at [986, 57] on icon at bounding box center [987, 60] width 11 height 11
